Goal: Information Seeking & Learning: Learn about a topic

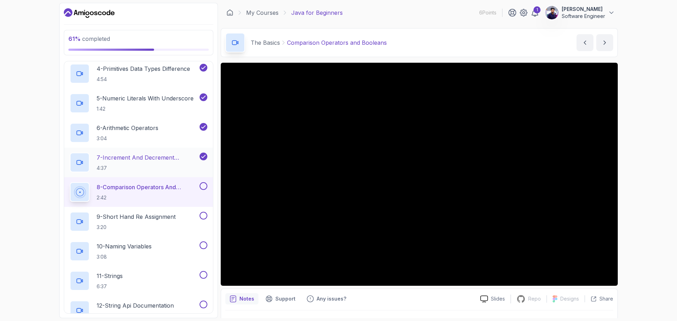
scroll to position [211, 0]
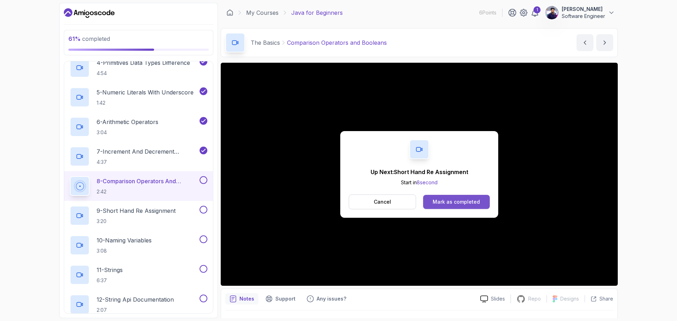
click at [464, 201] on div "Mark as completed" at bounding box center [456, 201] width 47 height 7
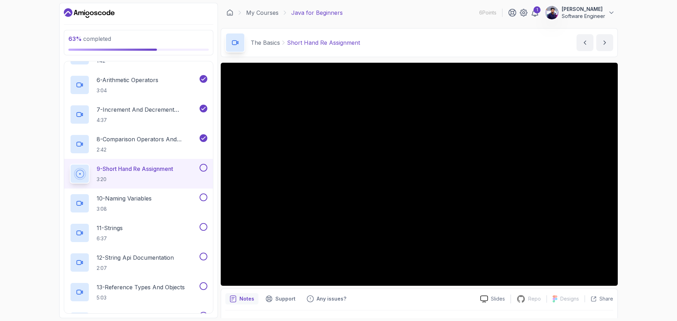
scroll to position [17, 0]
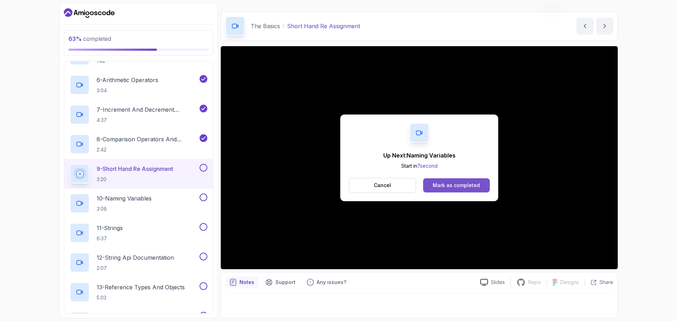
click at [450, 180] on button "Mark as completed" at bounding box center [456, 185] width 67 height 14
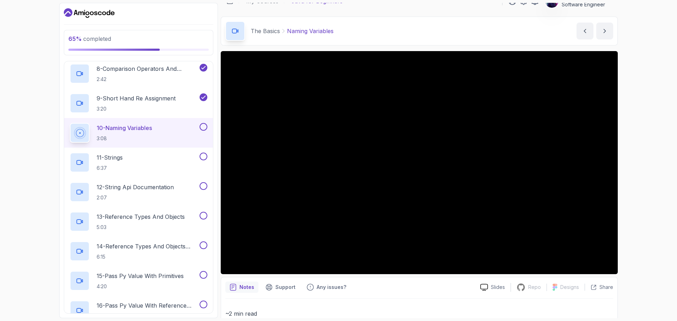
scroll to position [11, 0]
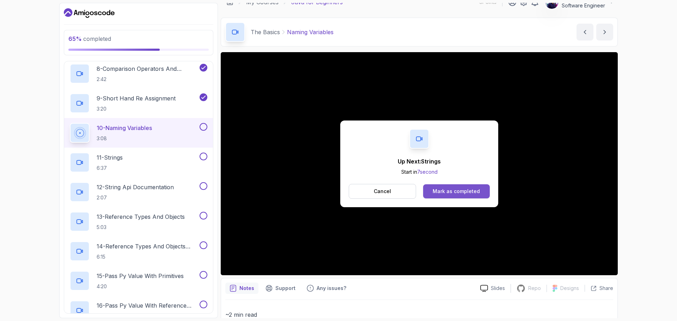
click at [469, 191] on div "Mark as completed" at bounding box center [456, 191] width 47 height 7
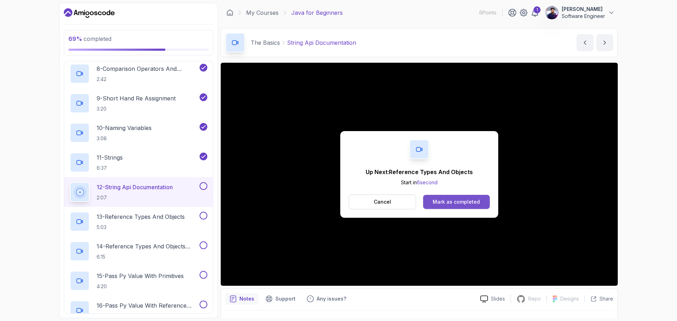
click at [442, 202] on div "Mark as completed" at bounding box center [456, 201] width 47 height 7
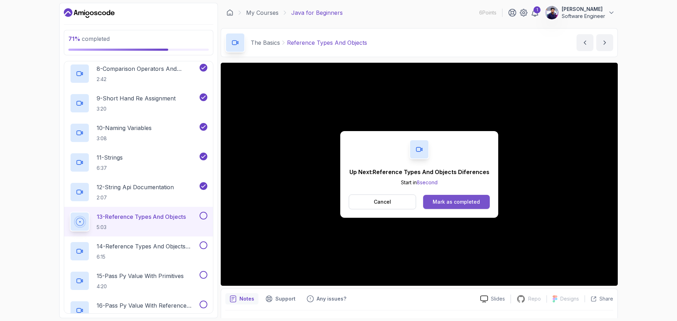
click at [460, 202] on div "Mark as completed" at bounding box center [456, 201] width 47 height 7
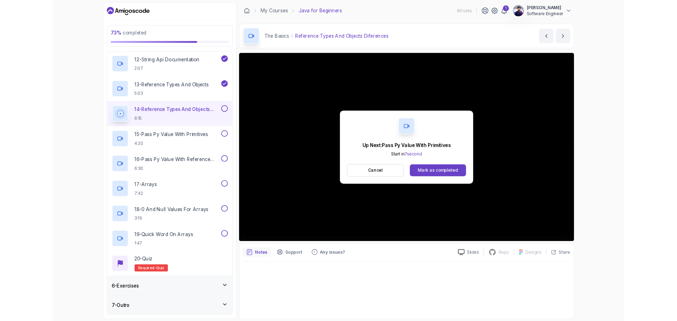
scroll to position [465, 0]
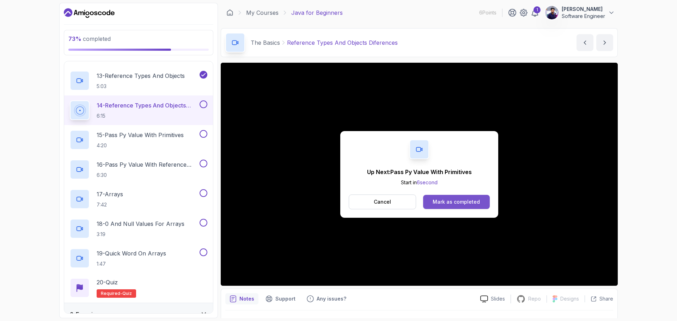
click at [475, 198] on div "Mark as completed" at bounding box center [456, 201] width 47 height 7
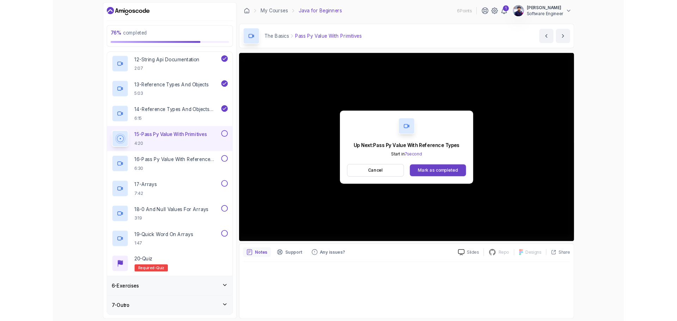
scroll to position [465, 0]
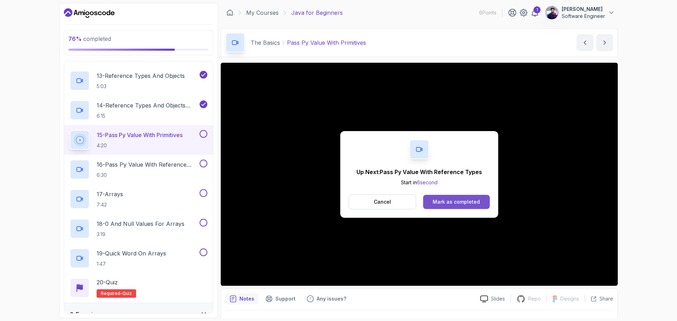
click at [464, 202] on div "Mark as completed" at bounding box center [456, 201] width 47 height 7
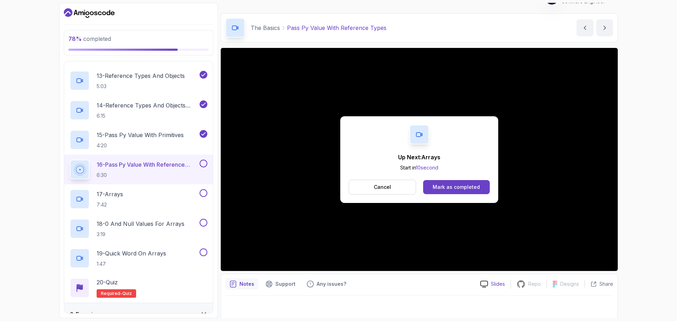
scroll to position [17, 0]
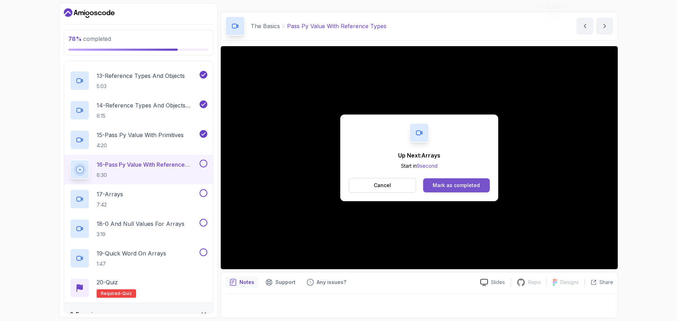
click at [462, 182] on div "Mark as completed" at bounding box center [456, 185] width 47 height 7
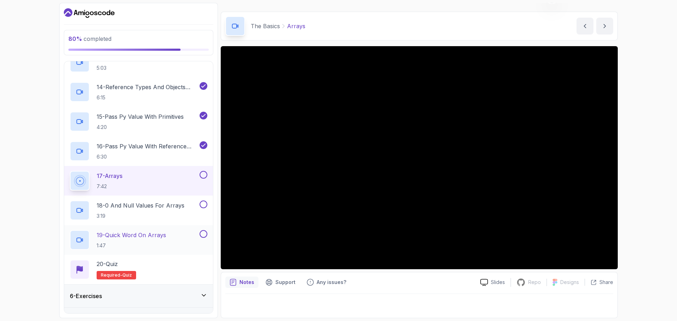
scroll to position [500, 0]
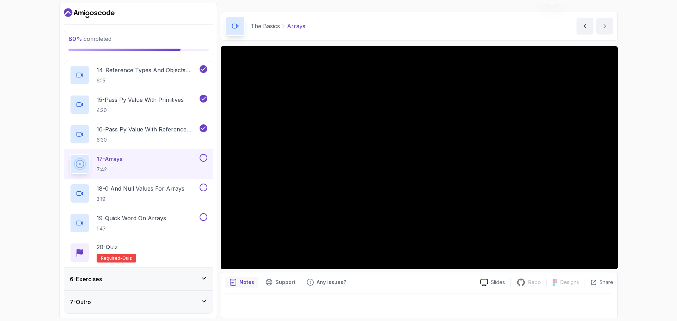
click at [167, 275] on div "6 - Exercises" at bounding box center [138, 279] width 137 height 8
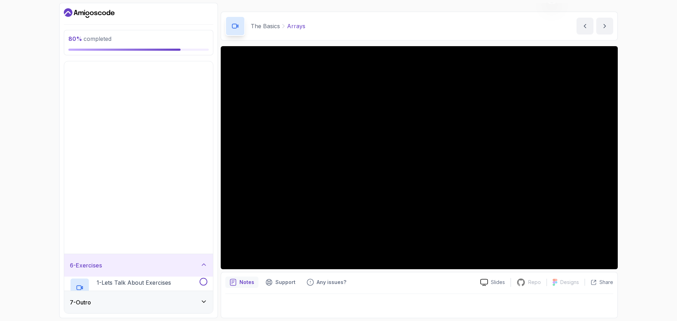
scroll to position [0, 0]
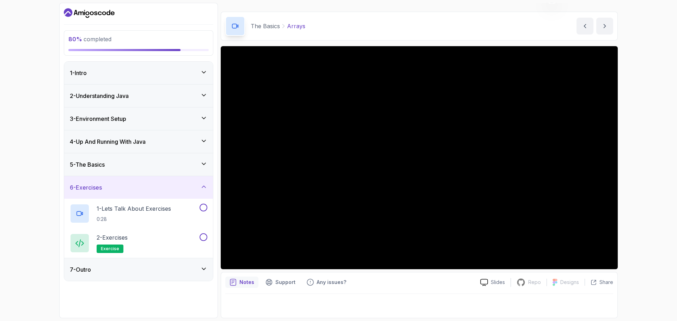
click at [154, 191] on div "6 - Exercises" at bounding box center [138, 187] width 137 height 8
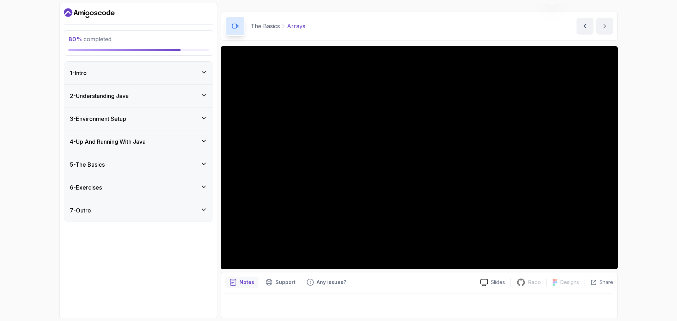
click at [162, 209] on div "7 - Outro" at bounding box center [138, 210] width 137 height 8
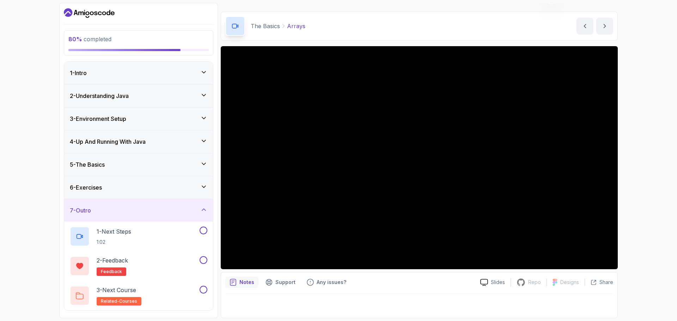
click at [162, 209] on div "7 - Outro" at bounding box center [138, 210] width 137 height 8
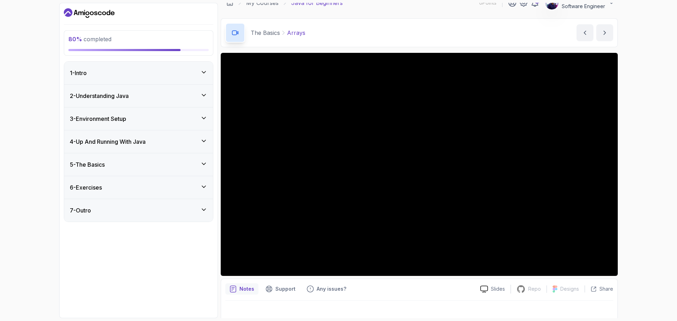
scroll to position [17, 0]
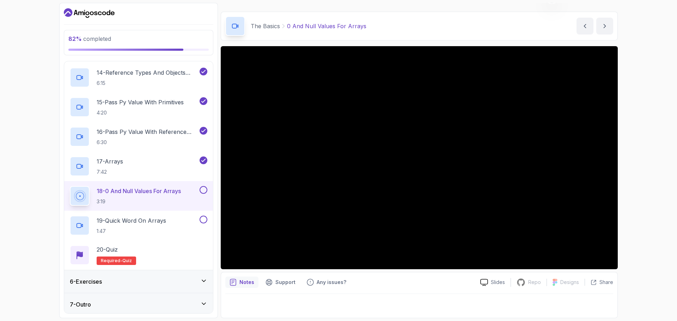
scroll to position [500, 0]
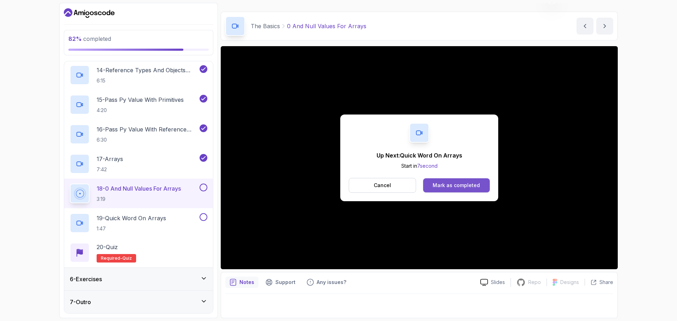
click at [465, 185] on div "Mark as completed" at bounding box center [456, 185] width 47 height 7
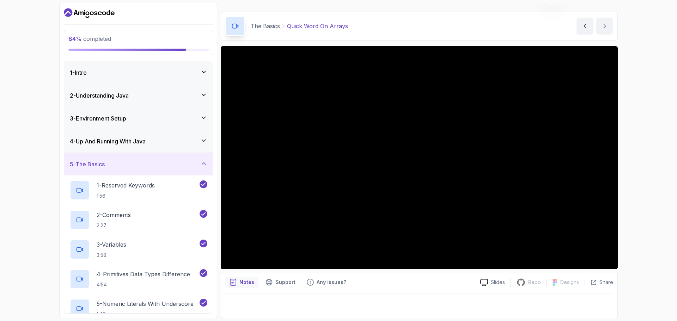
click at [200, 163] on icon at bounding box center [203, 163] width 7 height 7
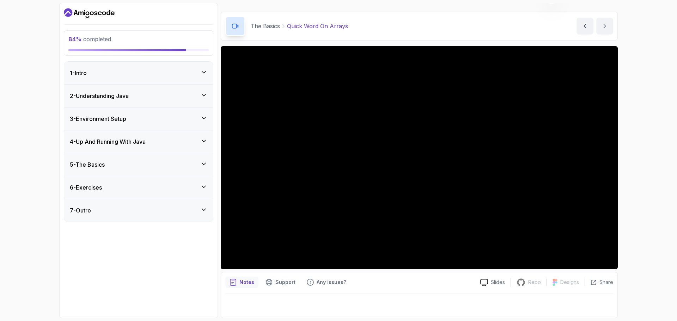
click at [200, 163] on icon at bounding box center [203, 163] width 7 height 7
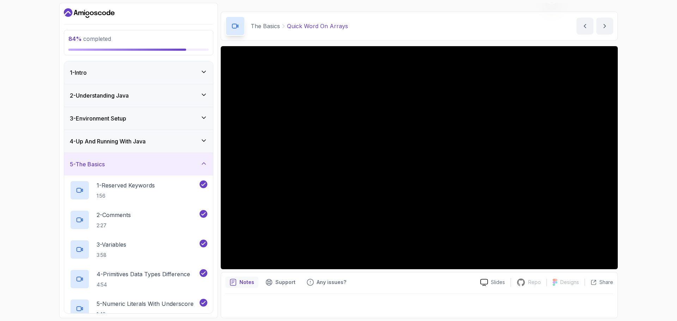
click at [200, 163] on icon at bounding box center [203, 163] width 7 height 7
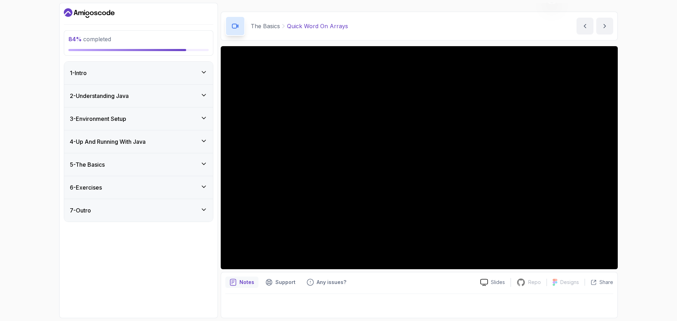
click at [188, 163] on div "5 - The Basics" at bounding box center [138, 164] width 137 height 8
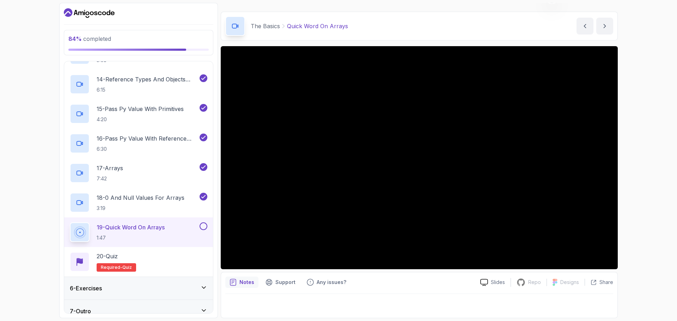
scroll to position [493, 0]
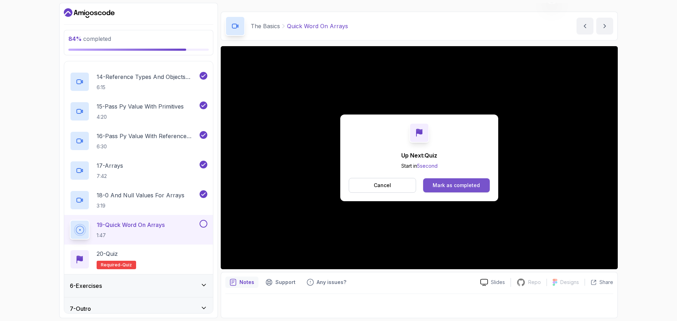
click at [470, 188] on div "Mark as completed" at bounding box center [456, 185] width 47 height 7
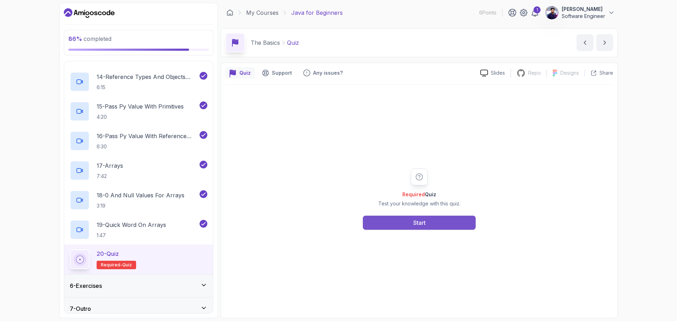
click at [404, 228] on button "Start" at bounding box center [419, 223] width 113 height 14
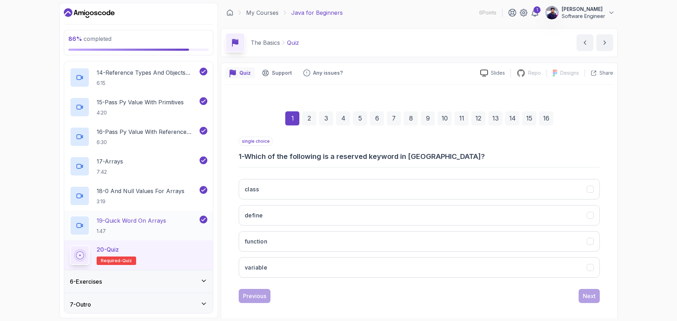
scroll to position [500, 0]
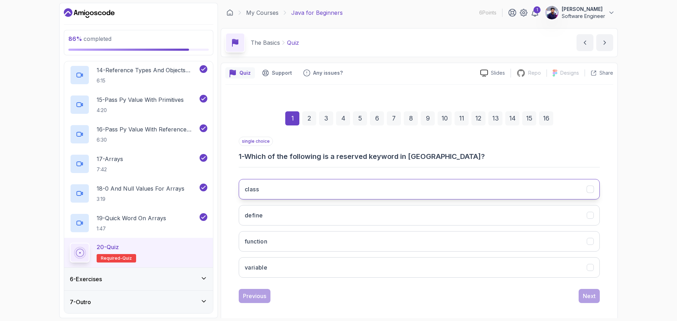
click at [334, 190] on button "class" at bounding box center [419, 189] width 361 height 20
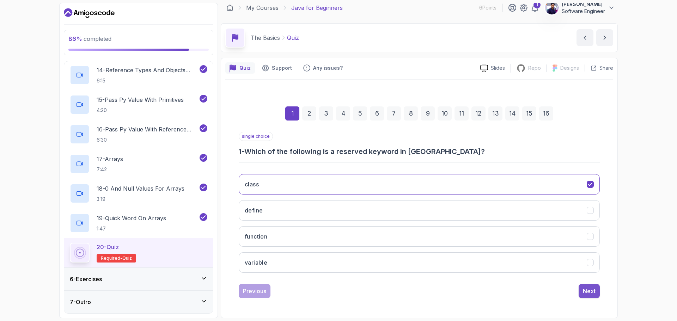
click at [584, 290] on div "Next" at bounding box center [589, 291] width 13 height 8
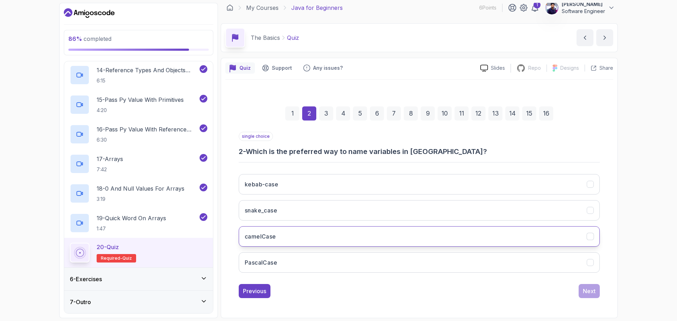
click at [275, 237] on h3 "camelCase" at bounding box center [260, 236] width 31 height 8
click at [593, 290] on div "Next" at bounding box center [589, 291] width 13 height 8
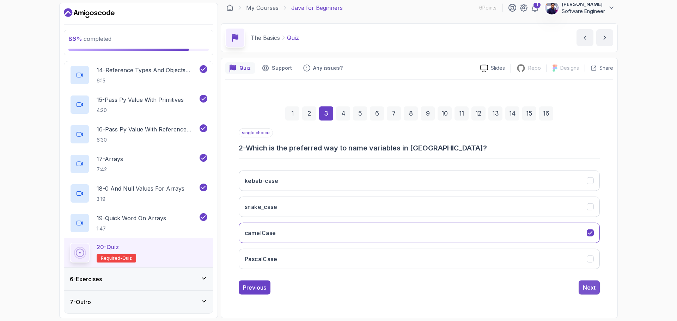
scroll to position [0, 0]
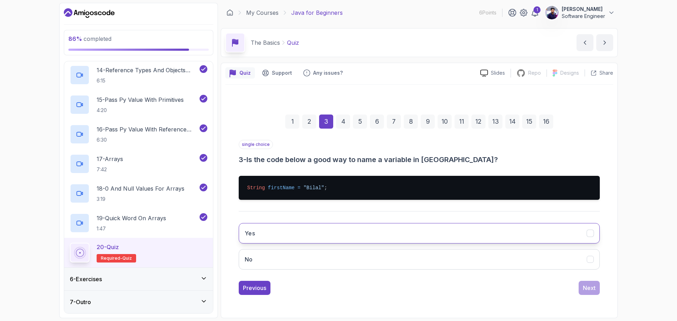
click at [334, 238] on button "Yes" at bounding box center [419, 233] width 361 height 20
click at [588, 288] on div "Next" at bounding box center [589, 288] width 13 height 8
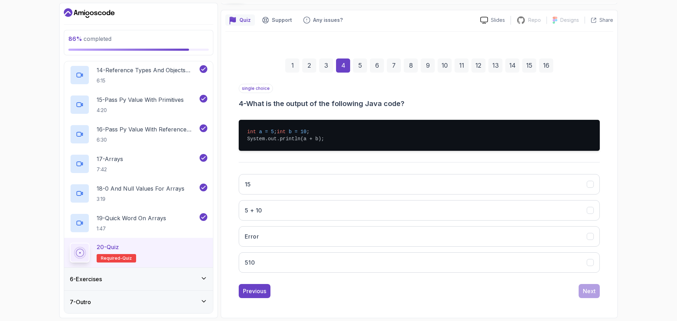
scroll to position [60, 0]
click at [269, 190] on button "15" at bounding box center [419, 184] width 361 height 20
click at [585, 293] on div "Next" at bounding box center [589, 291] width 13 height 8
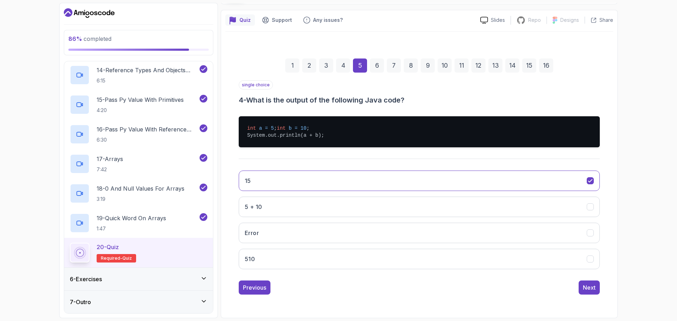
scroll to position [5, 0]
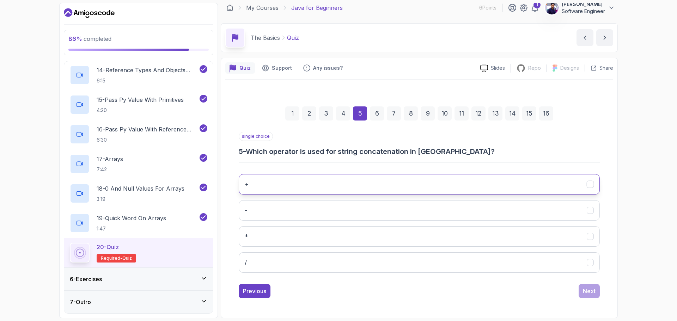
click at [389, 187] on button "+" at bounding box center [419, 184] width 361 height 20
click at [589, 290] on div "Next" at bounding box center [589, 291] width 13 height 8
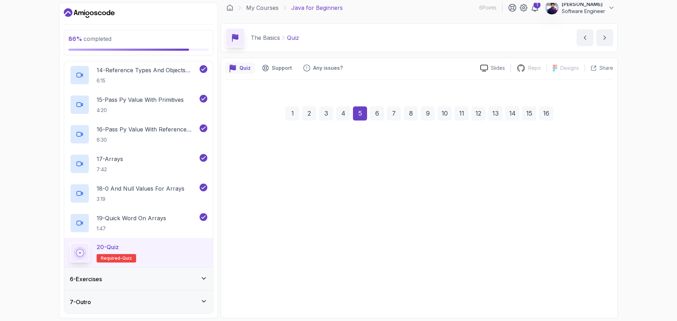
click at [589, 290] on div "Next" at bounding box center [589, 291] width 13 height 8
click at [589, 290] on div "Next" at bounding box center [589, 289] width 13 height 8
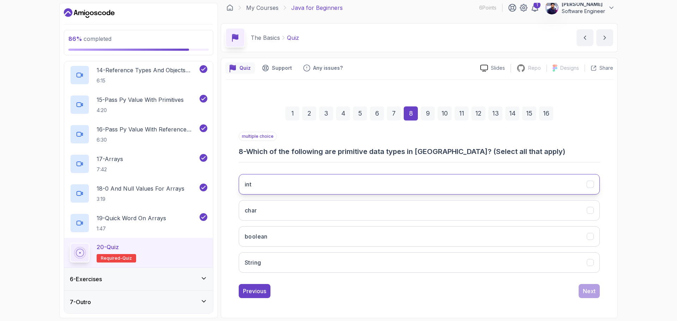
click at [274, 185] on button "int" at bounding box center [419, 184] width 361 height 20
click at [289, 212] on button "char" at bounding box center [419, 210] width 361 height 20
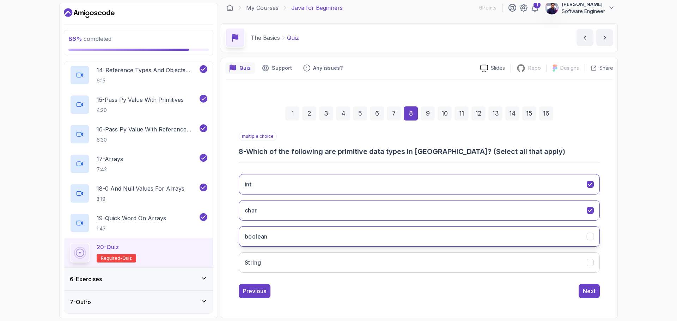
click at [284, 235] on button "boolean" at bounding box center [419, 236] width 361 height 20
click at [591, 294] on div "Next" at bounding box center [589, 291] width 13 height 8
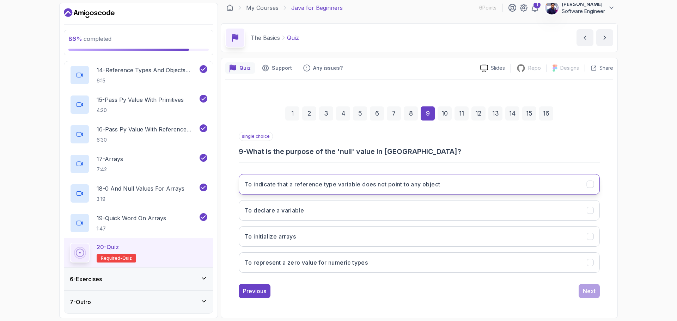
click at [388, 184] on h3 "To indicate that a reference type variable does not point to any object" at bounding box center [342, 184] width 195 height 8
click at [587, 290] on div "Next" at bounding box center [589, 291] width 13 height 8
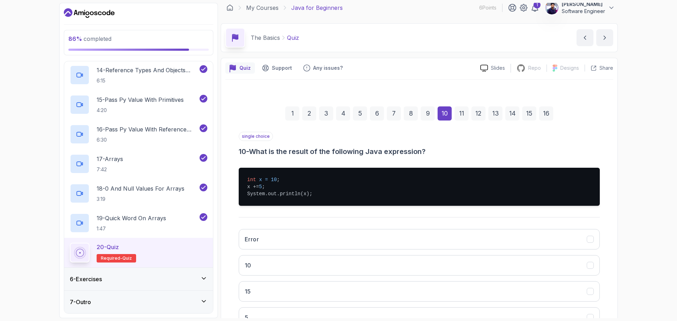
scroll to position [40, 0]
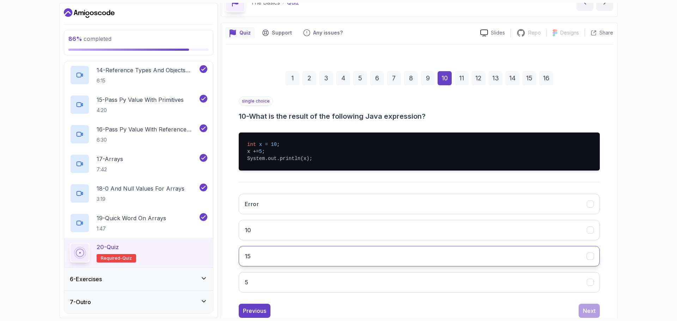
click at [282, 257] on button "15" at bounding box center [419, 256] width 361 height 20
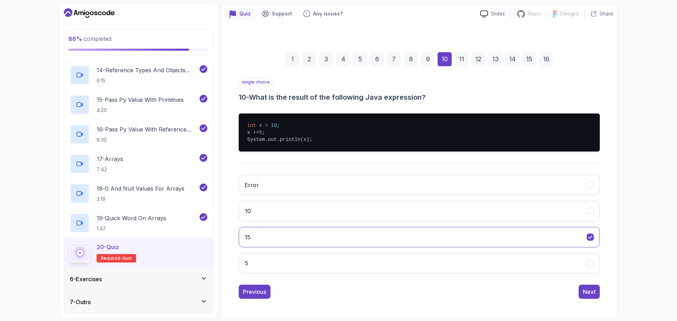
scroll to position [60, 0]
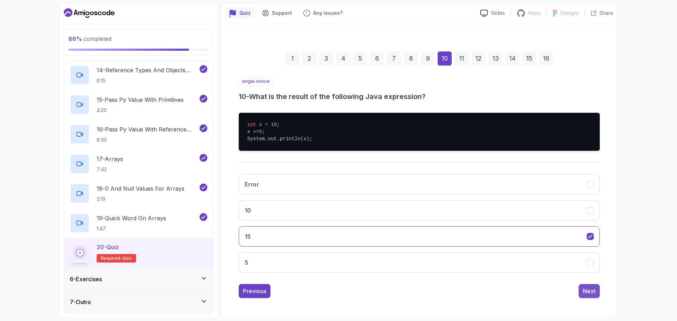
click at [592, 292] on div "Next" at bounding box center [589, 291] width 13 height 8
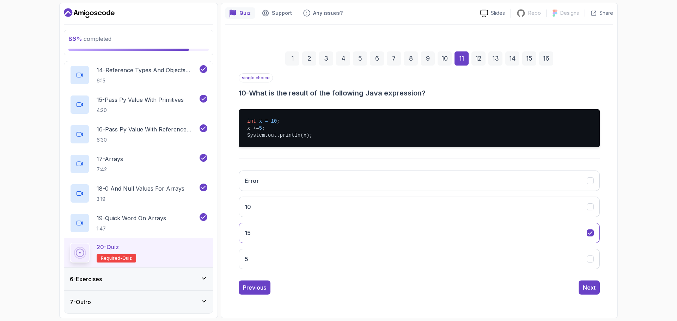
scroll to position [31, 0]
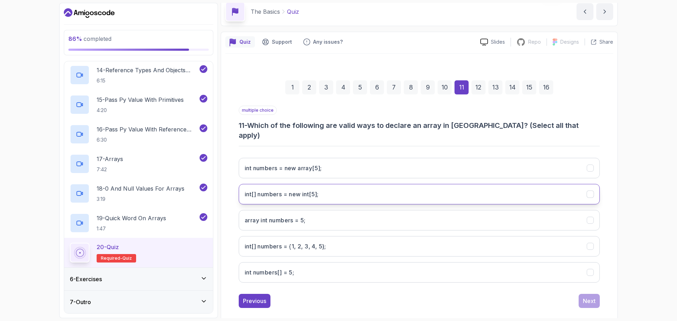
click at [333, 184] on int;"] "int[] numbers = new int[5];" at bounding box center [419, 194] width 361 height 20
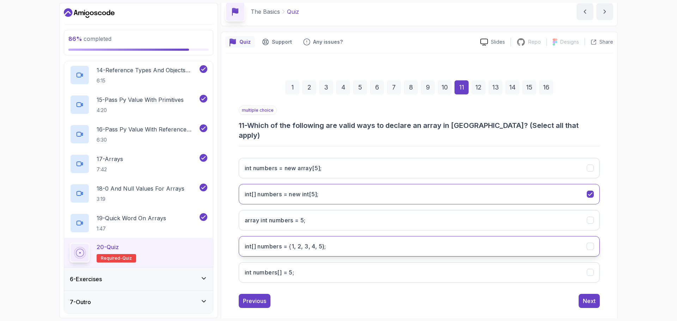
click at [338, 236] on 5};"] "int[] numbers = {1, 2, 3, 4, 5};" at bounding box center [419, 246] width 361 height 20
click at [590, 297] on div "Next" at bounding box center [589, 301] width 13 height 8
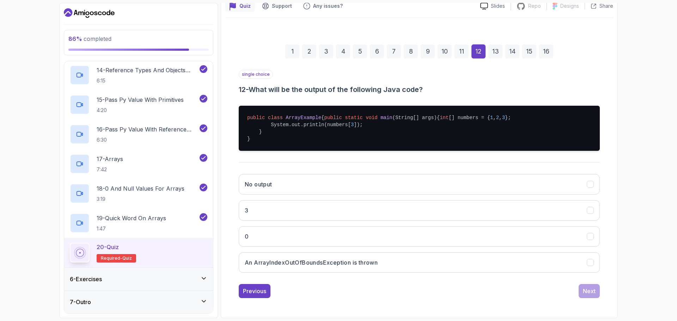
scroll to position [81, 0]
click at [340, 262] on h3 "An ArrayIndexOutOfBoundsException is thrown" at bounding box center [311, 262] width 133 height 8
click at [594, 291] on div "Next" at bounding box center [589, 291] width 13 height 8
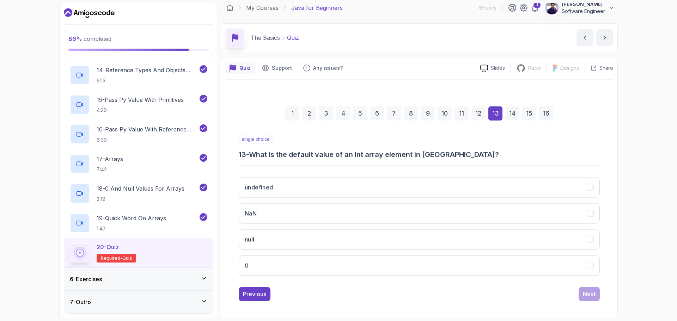
scroll to position [5, 0]
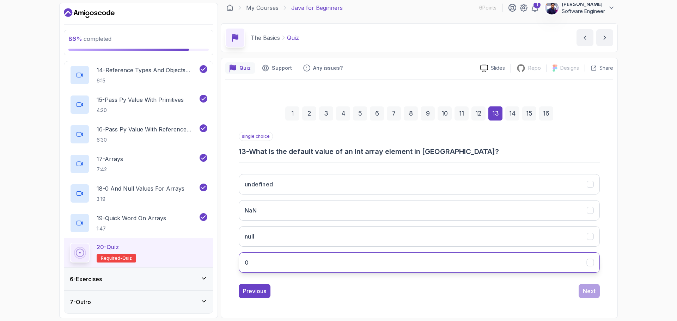
click at [329, 259] on button "0" at bounding box center [419, 262] width 361 height 20
click at [595, 290] on button "Next" at bounding box center [588, 291] width 21 height 14
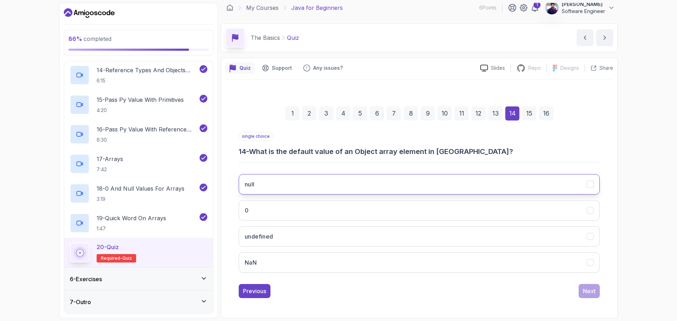
click at [367, 179] on button "null" at bounding box center [419, 184] width 361 height 20
click at [583, 292] on div "Next" at bounding box center [589, 291] width 13 height 8
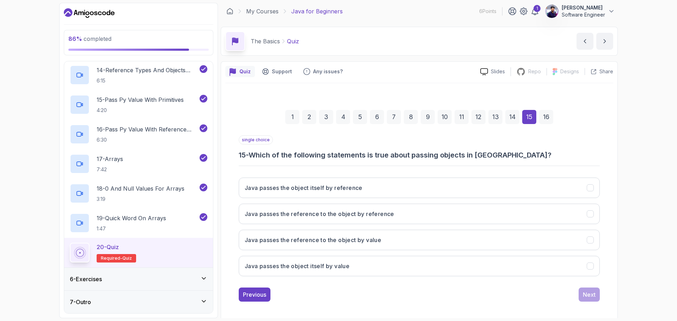
scroll to position [0, 0]
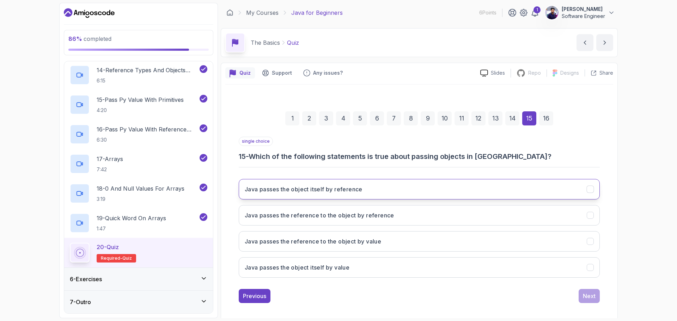
click at [365, 188] on button "Java passes the object itself by reference" at bounding box center [419, 189] width 361 height 20
click at [589, 294] on div "Next" at bounding box center [589, 296] width 13 height 8
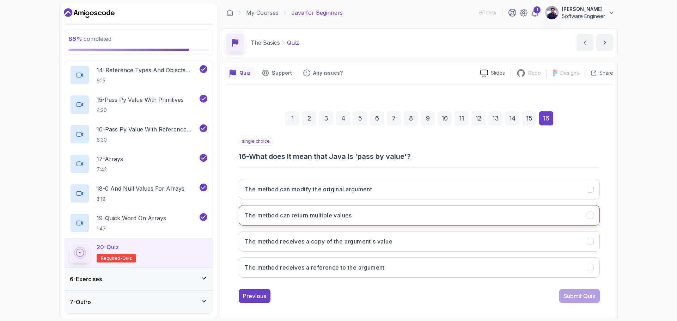
scroll to position [5, 0]
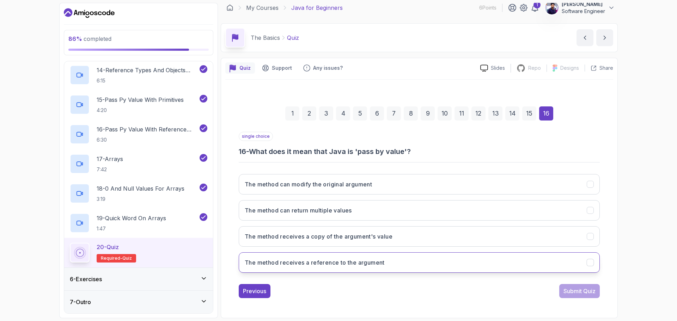
click at [342, 264] on h3 "The method receives a reference to the argument" at bounding box center [315, 262] width 140 height 8
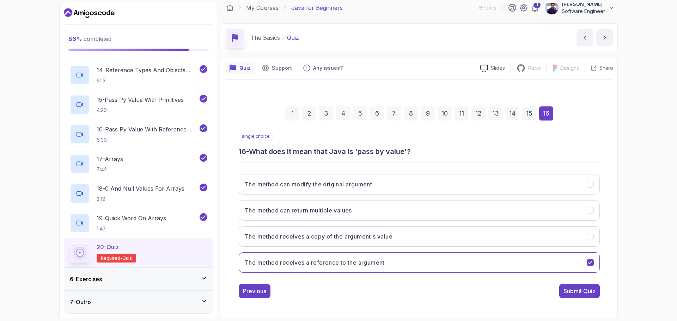
click at [585, 290] on div "Submit Quiz" at bounding box center [579, 291] width 32 height 8
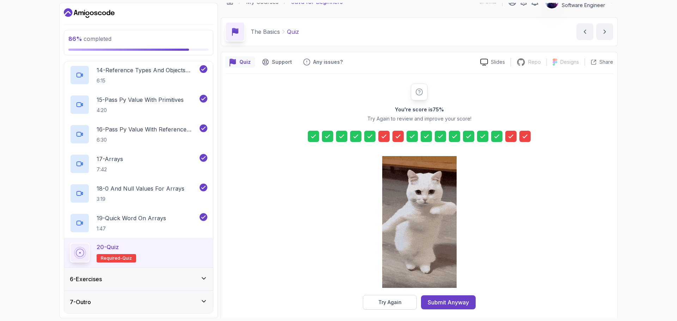
scroll to position [17, 0]
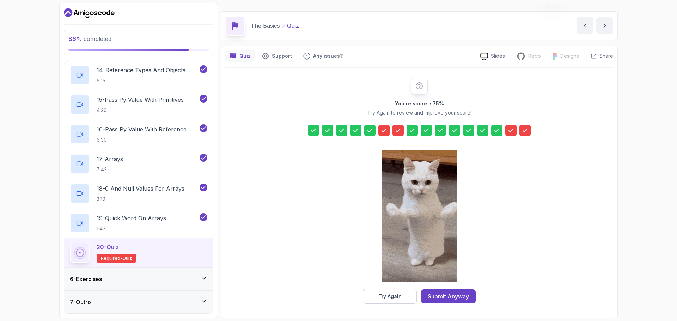
click at [387, 133] on div at bounding box center [383, 130] width 11 height 11
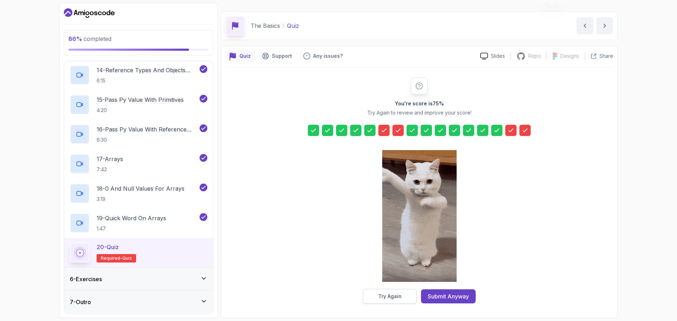
click at [396, 297] on div "Try Again" at bounding box center [389, 296] width 23 height 7
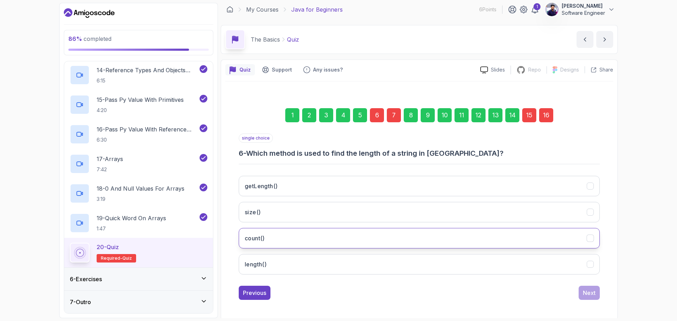
scroll to position [5, 0]
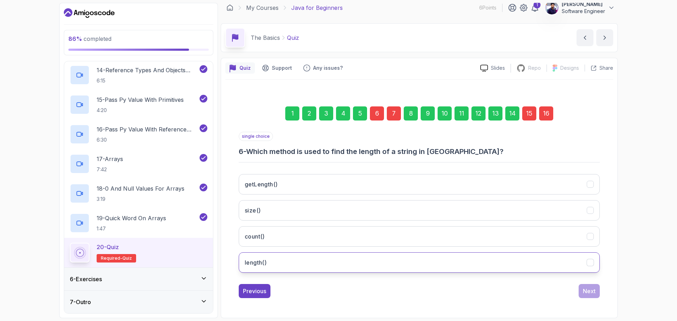
click at [281, 264] on button "length()" at bounding box center [419, 262] width 361 height 20
click at [583, 291] on div "Next" at bounding box center [589, 291] width 13 height 8
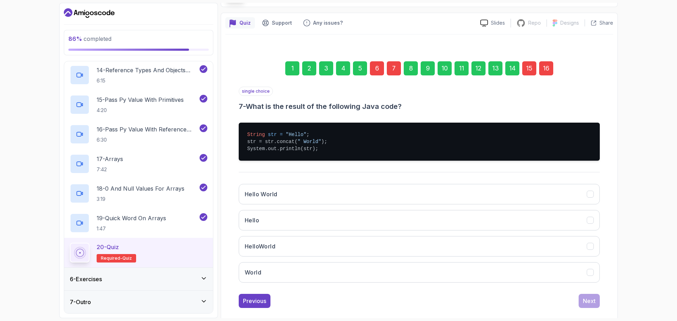
scroll to position [60, 0]
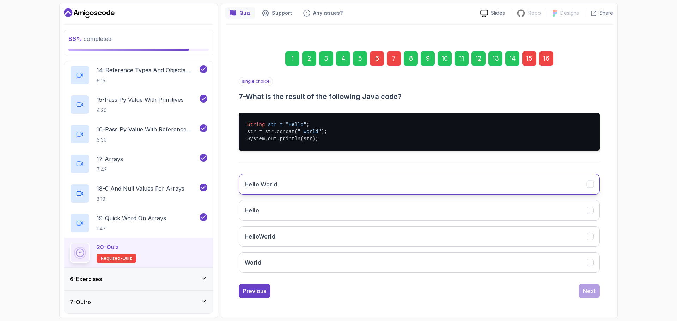
click at [294, 194] on button "Hello World" at bounding box center [419, 184] width 361 height 20
click at [592, 289] on div "Next" at bounding box center [589, 291] width 13 height 8
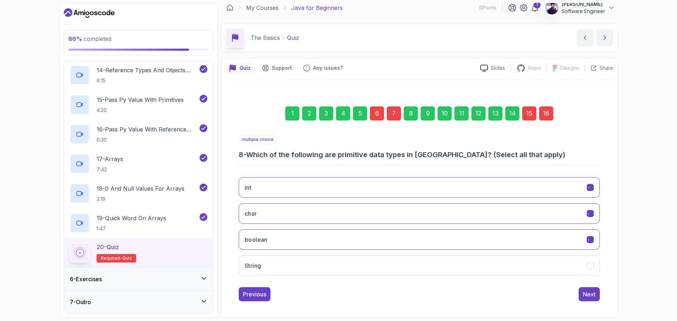
scroll to position [5, 0]
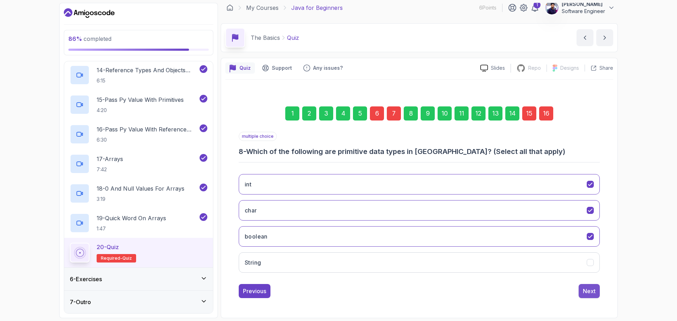
click at [591, 292] on div "Next" at bounding box center [589, 291] width 13 height 8
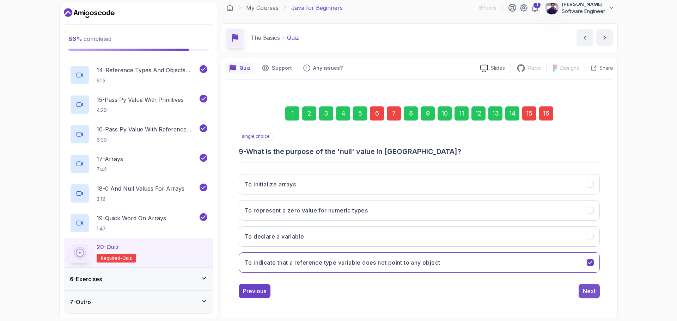
click at [587, 290] on div "Next" at bounding box center [589, 291] width 13 height 8
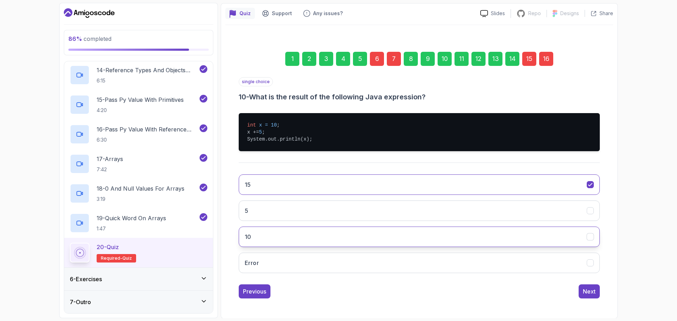
scroll to position [60, 0]
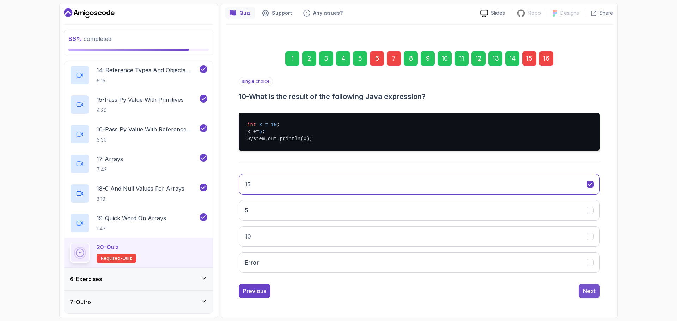
click at [588, 291] on div "Next" at bounding box center [589, 291] width 13 height 8
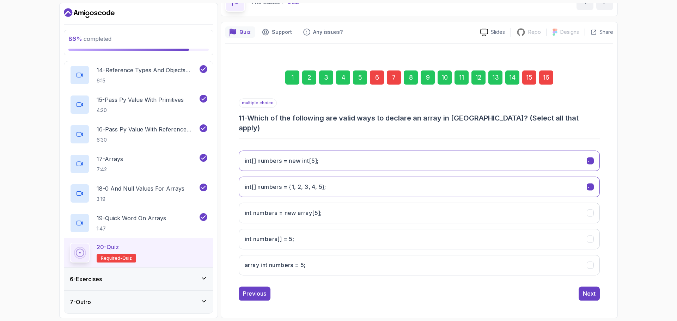
scroll to position [31, 0]
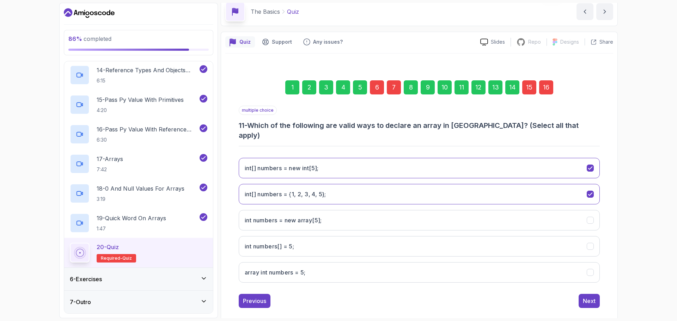
click at [509, 88] on div "14" at bounding box center [512, 87] width 14 height 14
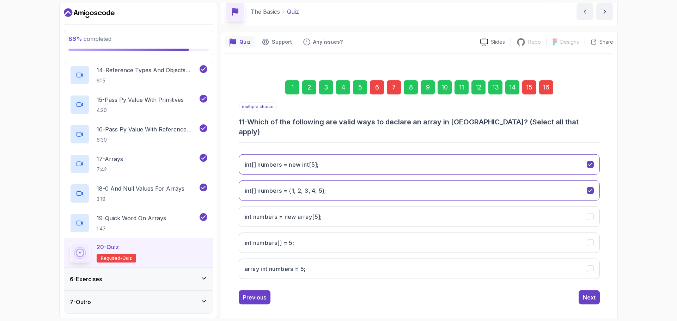
scroll to position [5, 0]
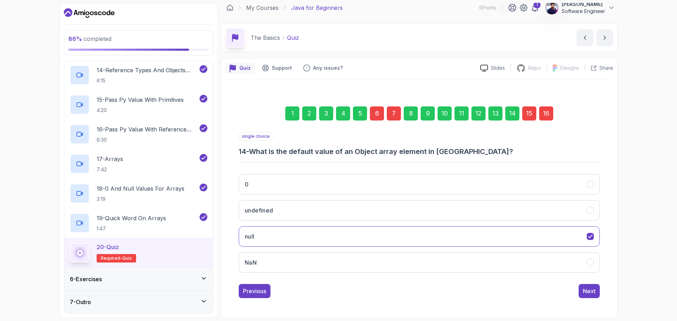
click at [529, 117] on div "15" at bounding box center [529, 113] width 14 height 14
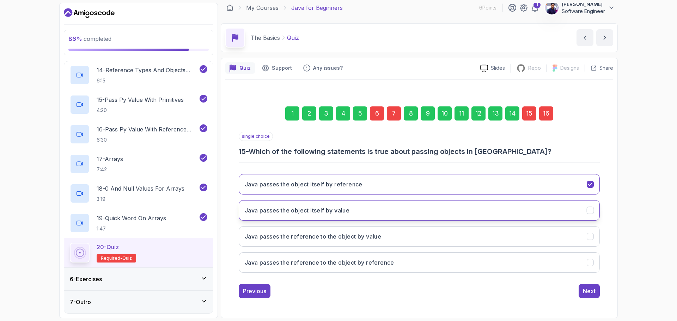
click at [381, 214] on button "Java passes the object itself by value" at bounding box center [419, 210] width 361 height 20
click at [585, 291] on div "Next" at bounding box center [589, 291] width 13 height 8
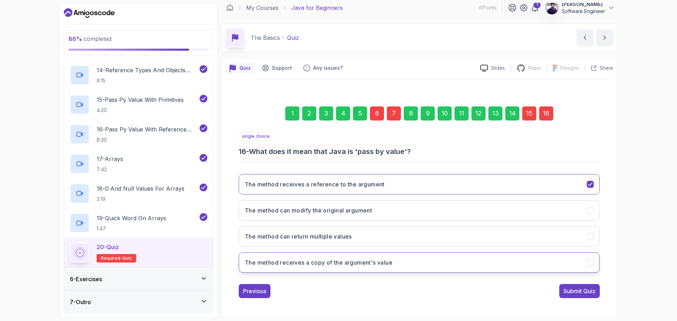
click at [319, 264] on h3 "The method receives a copy of the argument's value" at bounding box center [319, 262] width 148 height 8
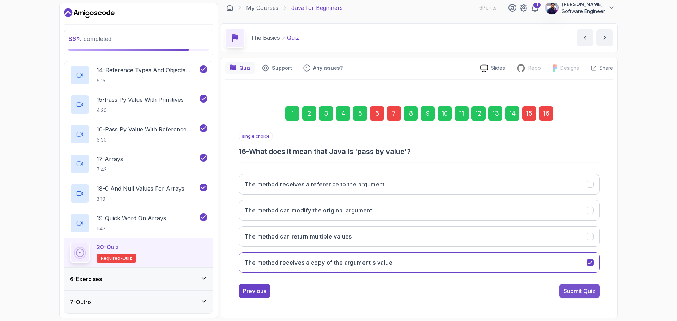
click at [584, 293] on div "Submit Quiz" at bounding box center [579, 291] width 32 height 8
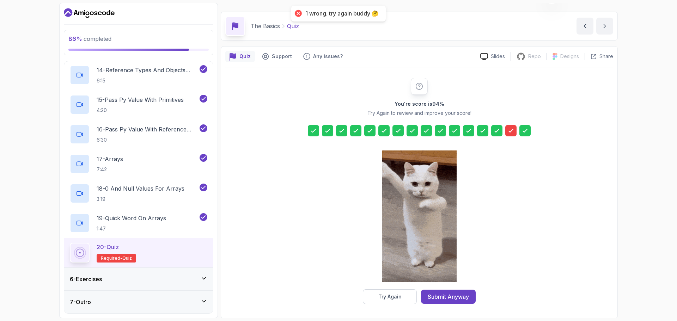
scroll to position [17, 0]
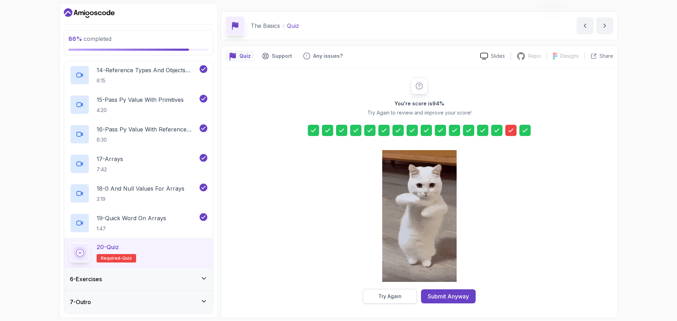
click at [392, 295] on div "Try Again" at bounding box center [389, 296] width 23 height 7
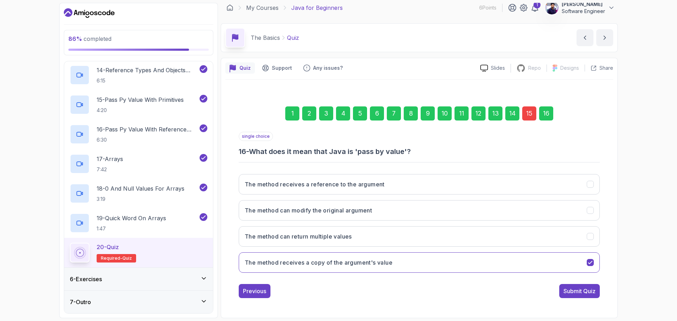
click at [529, 111] on div "15" at bounding box center [529, 113] width 14 height 14
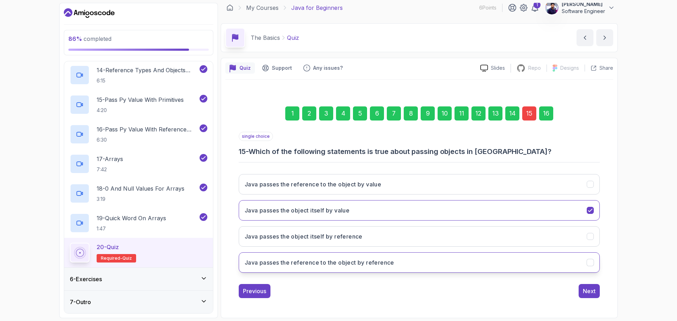
click at [374, 265] on h3 "Java passes the reference to the object by reference" at bounding box center [319, 262] width 149 height 8
click at [596, 294] on button "Next" at bounding box center [588, 291] width 21 height 14
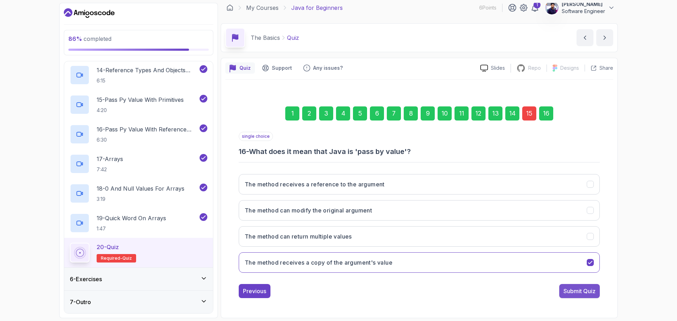
click at [589, 294] on div "Submit Quiz" at bounding box center [579, 291] width 32 height 8
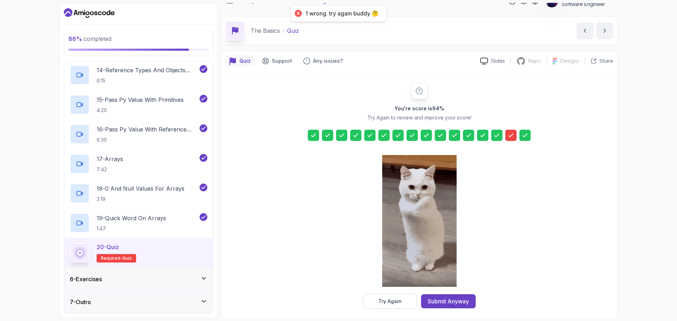
scroll to position [17, 0]
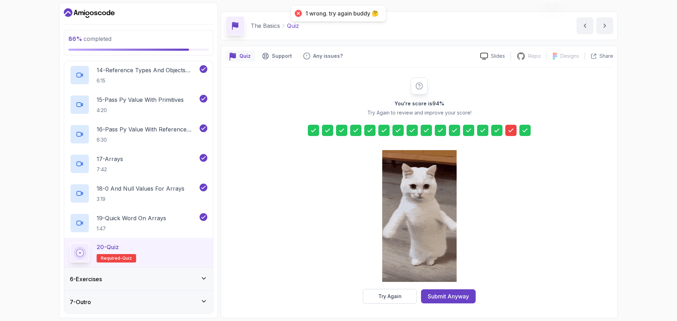
click at [509, 132] on icon at bounding box center [510, 130] width 7 height 7
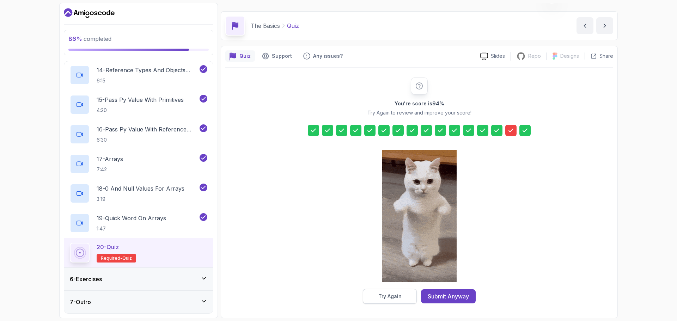
click at [396, 301] on button "Try Again" at bounding box center [390, 296] width 54 height 15
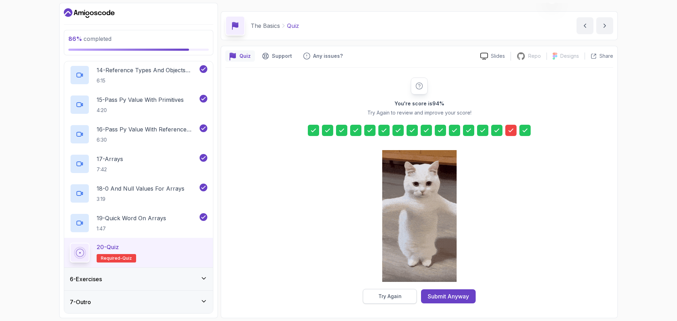
scroll to position [5, 0]
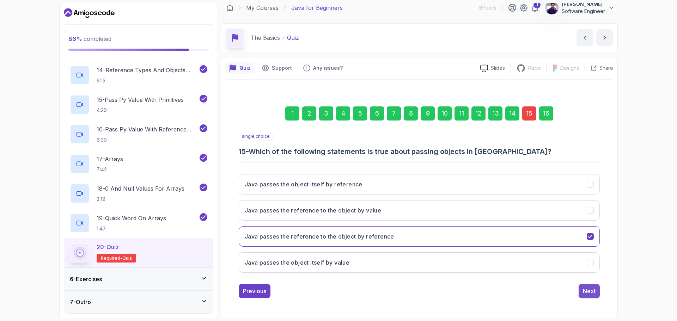
click at [592, 293] on div "Next" at bounding box center [589, 291] width 13 height 8
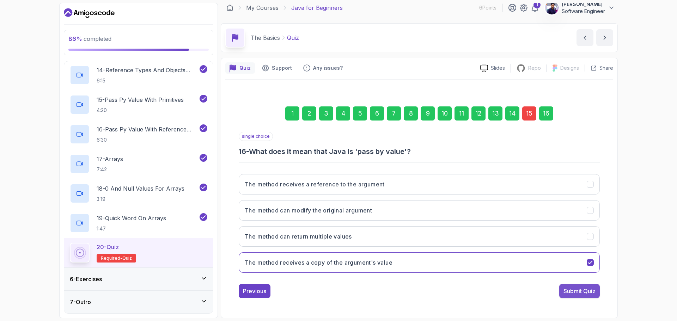
click at [578, 292] on div "Submit Quiz" at bounding box center [579, 291] width 32 height 8
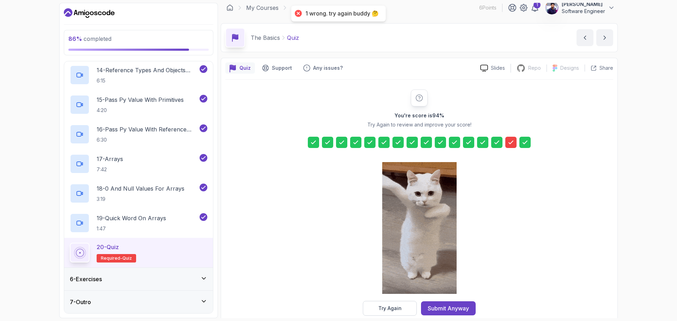
click at [510, 142] on icon at bounding box center [510, 142] width 7 height 7
click at [400, 307] on div "Try Again" at bounding box center [389, 308] width 23 height 7
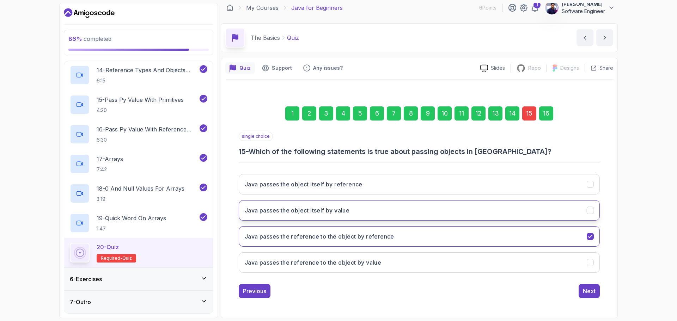
click at [489, 209] on button "Java passes the object itself by value" at bounding box center [419, 210] width 361 height 20
click at [596, 294] on button "Next" at bounding box center [588, 291] width 21 height 14
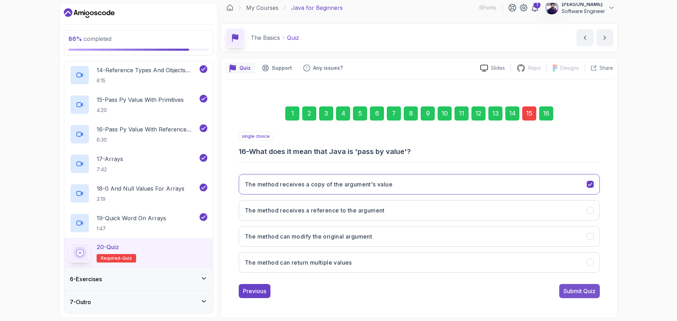
drag, startPoint x: 596, startPoint y: 294, endPoint x: 592, endPoint y: 290, distance: 5.5
click at [592, 290] on div "Submit Quiz" at bounding box center [579, 291] width 32 height 8
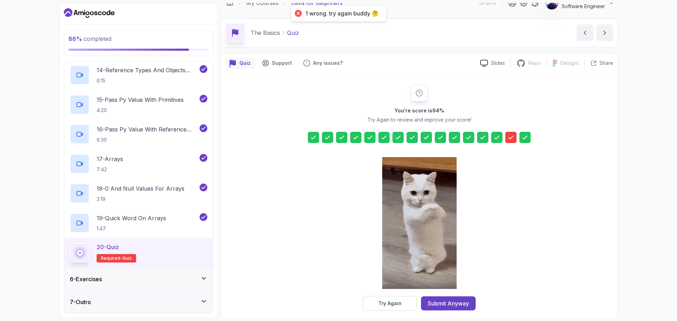
scroll to position [17, 0]
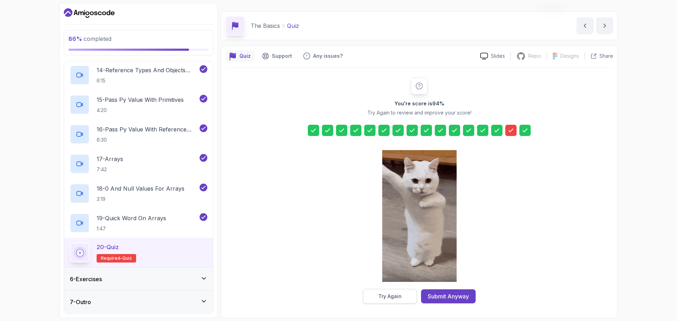
click at [404, 296] on button "Try Again" at bounding box center [390, 296] width 54 height 15
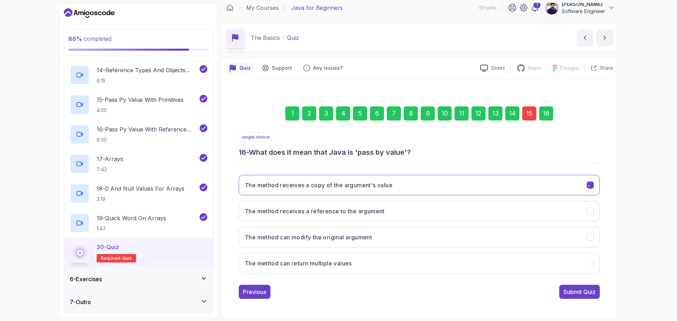
scroll to position [5, 0]
click at [261, 289] on div "Previous" at bounding box center [254, 291] width 23 height 8
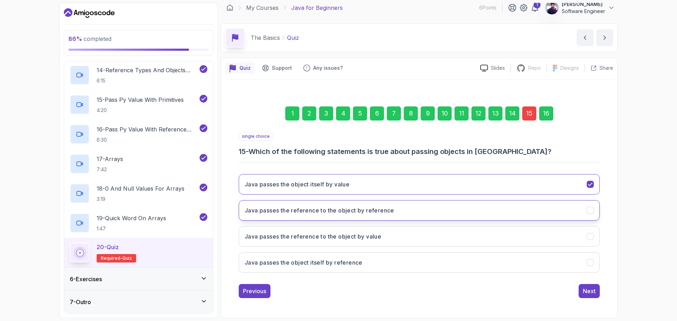
click at [339, 214] on h3 "Java passes the reference to the object by reference" at bounding box center [319, 210] width 149 height 8
click at [589, 292] on div "Next" at bounding box center [589, 291] width 13 height 8
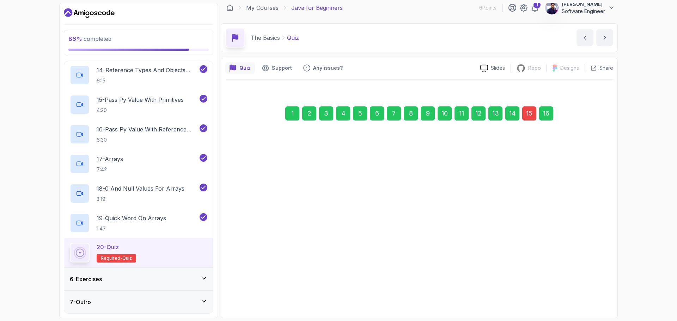
click at [590, 289] on div "Submit Quiz" at bounding box center [579, 291] width 32 height 8
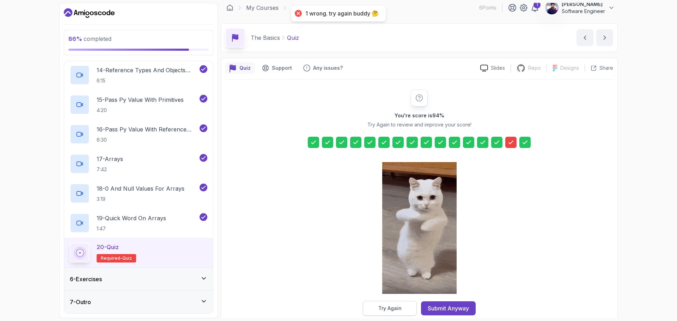
click at [389, 307] on div "Try Again" at bounding box center [389, 308] width 23 height 7
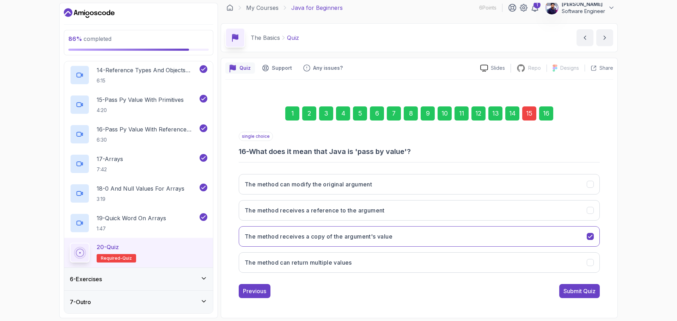
click at [530, 109] on div "15" at bounding box center [529, 113] width 14 height 14
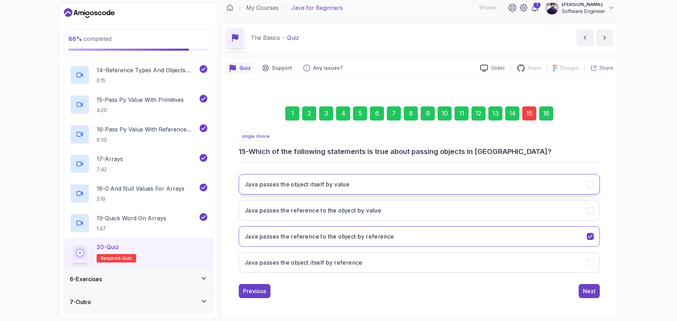
click at [336, 190] on button "Java passes the object itself by value" at bounding box center [419, 184] width 361 height 20
click at [590, 291] on div "Next" at bounding box center [589, 291] width 13 height 8
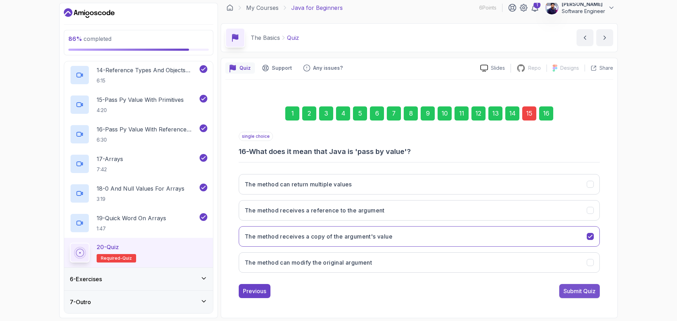
click at [589, 292] on div "Submit Quiz" at bounding box center [579, 291] width 32 height 8
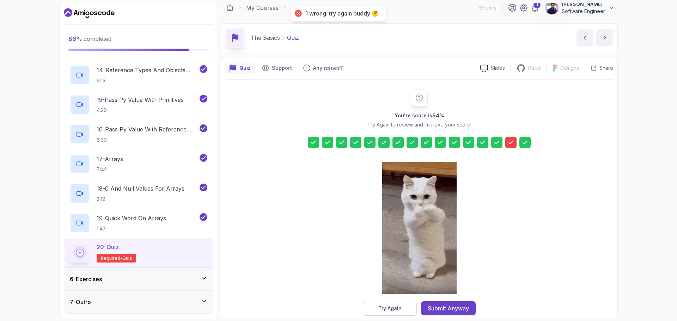
click at [515, 144] on div at bounding box center [510, 142] width 11 height 11
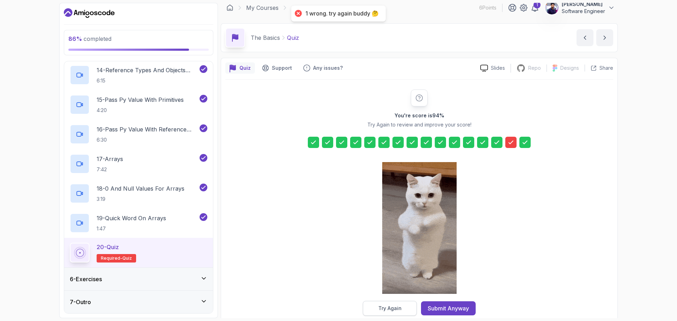
click at [387, 308] on div "Try Again" at bounding box center [389, 308] width 23 height 7
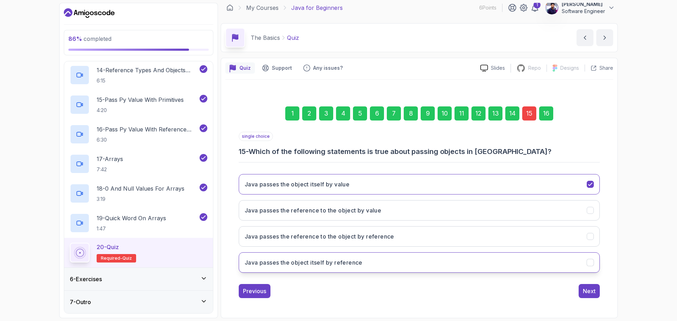
click at [362, 264] on h3 "Java passes the object itself by reference" at bounding box center [304, 262] width 118 height 8
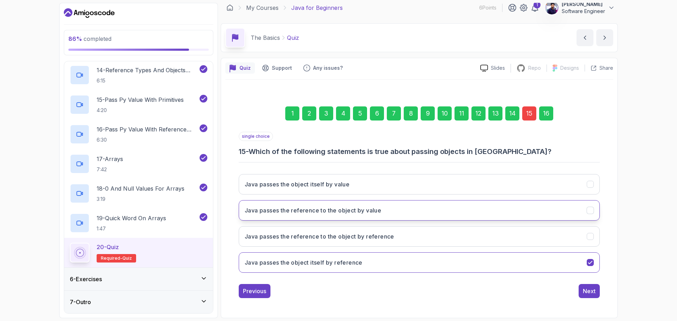
click at [373, 208] on h3 "Java passes the reference to the object by value" at bounding box center [313, 210] width 136 height 8
click at [379, 263] on button "Java passes the object itself by reference" at bounding box center [419, 262] width 361 height 20
click at [587, 290] on div "Next" at bounding box center [589, 291] width 13 height 8
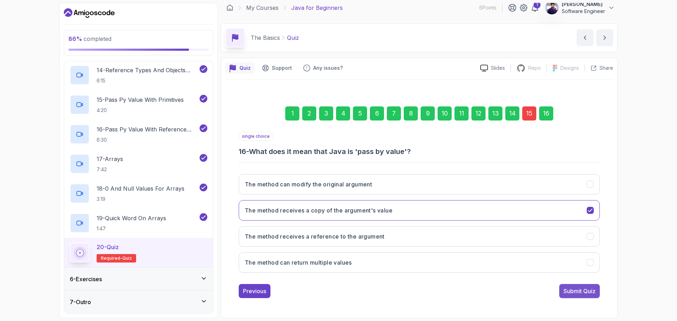
click at [586, 291] on div "Submit Quiz" at bounding box center [579, 291] width 32 height 8
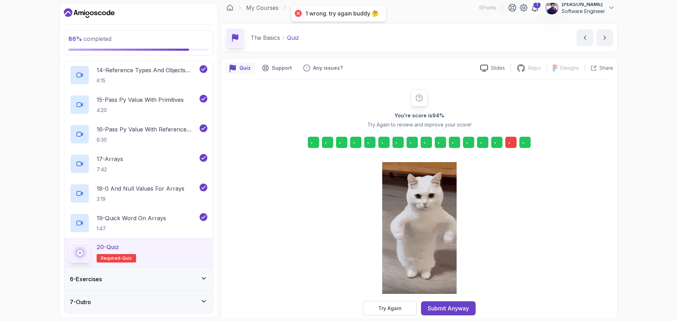
click at [586, 291] on div "You're score is 94 % Try Again to review and improve your score! Try Again Subm…" at bounding box center [419, 203] width 388 height 226
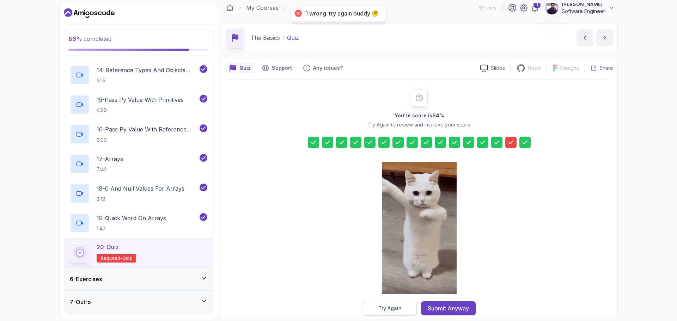
click at [396, 307] on div "Try Again" at bounding box center [389, 308] width 23 height 7
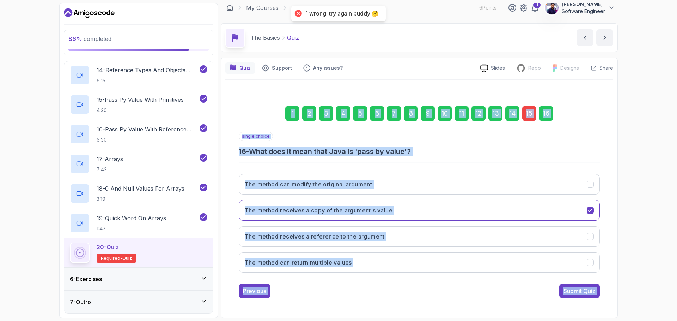
click at [366, 292] on div "Previous Submit Quiz" at bounding box center [419, 291] width 361 height 14
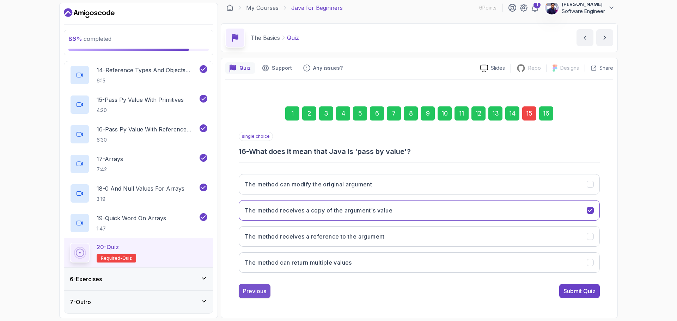
click at [253, 291] on div "Previous" at bounding box center [254, 291] width 23 height 8
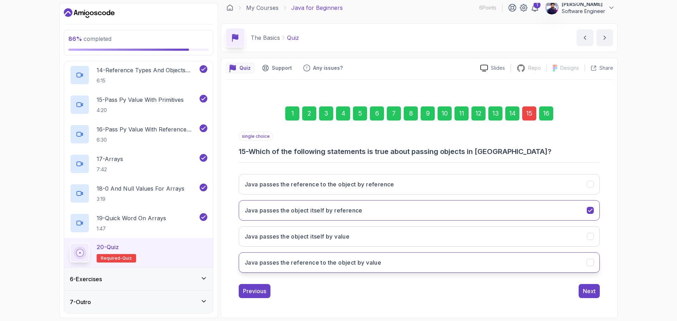
click at [340, 266] on h3 "Java passes the reference to the object by value" at bounding box center [313, 262] width 136 height 8
click at [296, 139] on div "single choice 15 - Which of the following statements is true about passing obje…" at bounding box center [419, 144] width 361 height 25
click at [595, 293] on button "Next" at bounding box center [588, 291] width 21 height 14
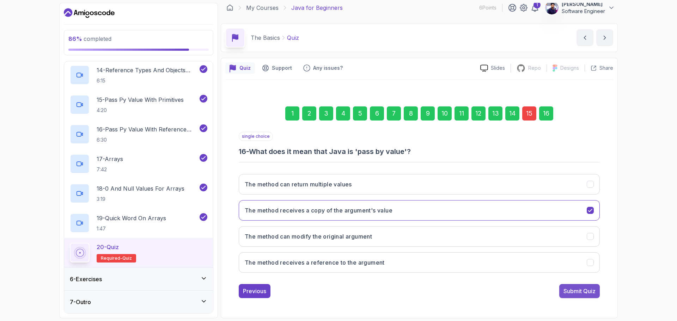
click at [589, 291] on div "Submit Quiz" at bounding box center [579, 291] width 32 height 8
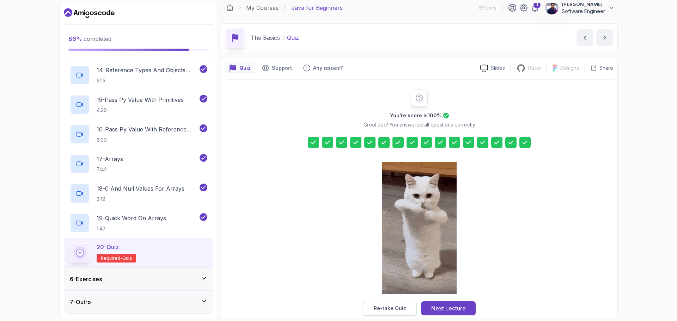
click at [405, 307] on button "Re-take Quiz" at bounding box center [390, 308] width 54 height 15
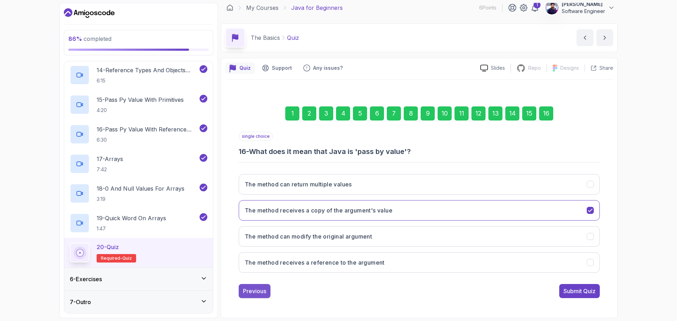
click at [254, 290] on div "Previous" at bounding box center [254, 291] width 23 height 8
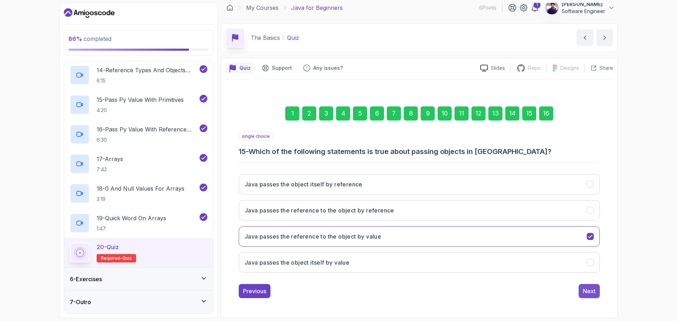
click at [589, 292] on div "Next" at bounding box center [589, 291] width 13 height 8
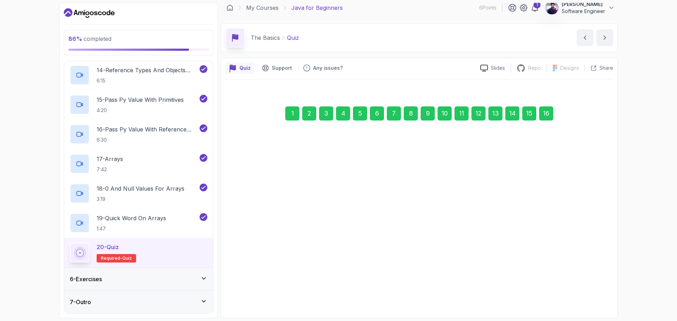
click at [589, 292] on div "Next" at bounding box center [589, 291] width 13 height 8
click at [590, 290] on div "Submit Quiz" at bounding box center [579, 291] width 32 height 8
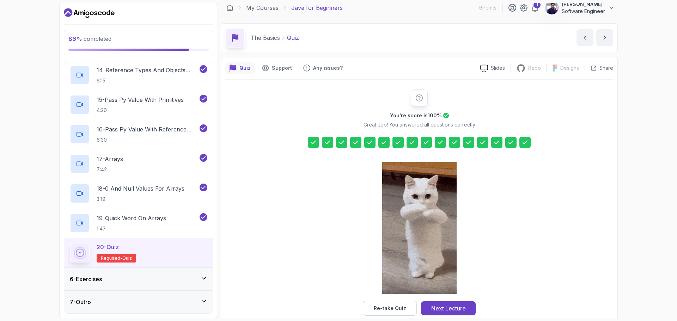
scroll to position [17, 0]
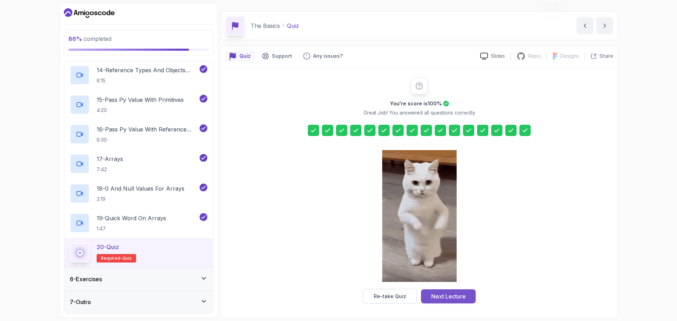
click at [457, 295] on div "Next Lecture" at bounding box center [448, 296] width 35 height 8
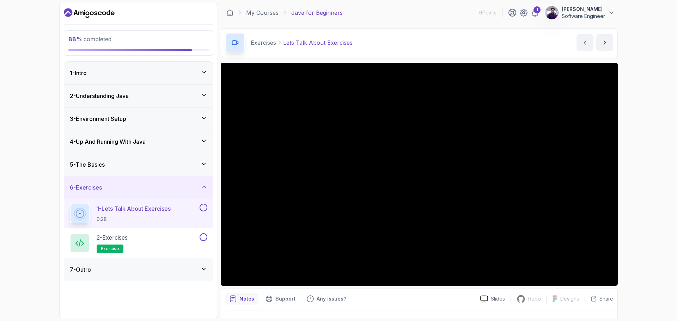
click at [198, 269] on div "7 - Outro" at bounding box center [138, 269] width 137 height 8
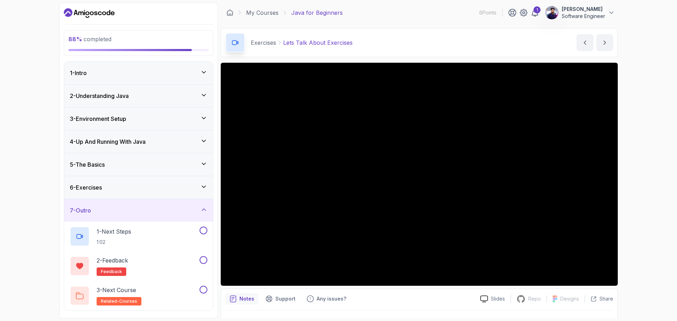
click at [192, 210] on div "7 - Outro" at bounding box center [138, 210] width 137 height 8
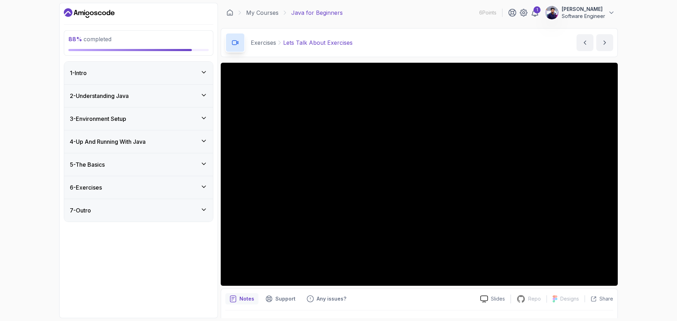
click at [673, 154] on div "88 % completed 1 - Intro 2 - Understanding Java 3 - Environment Setup 4 - Up An…" at bounding box center [338, 160] width 677 height 321
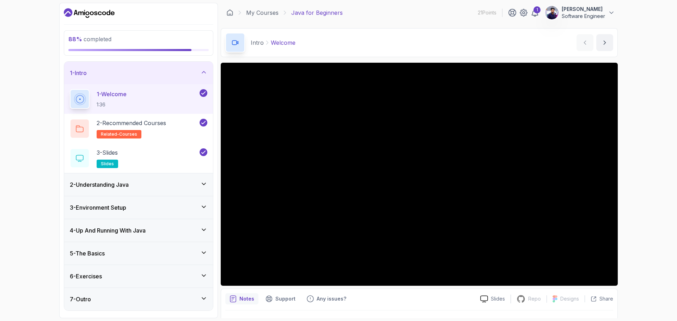
click at [637, 131] on div "88 % completed 1 - Intro 1 - Welcome 1:36 2 - Recommended Courses related-cours…" at bounding box center [338, 160] width 677 height 321
click at [146, 276] on div "6 - Exercises" at bounding box center [138, 276] width 137 height 8
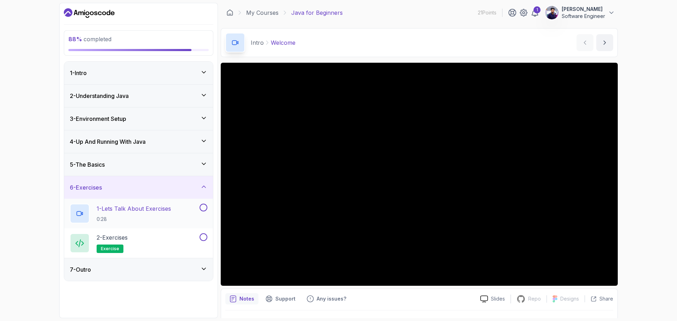
click at [201, 207] on button at bounding box center [204, 208] width 8 height 8
click at [188, 212] on div "1 - Lets Talk About Exercises 0:28" at bounding box center [134, 214] width 128 height 20
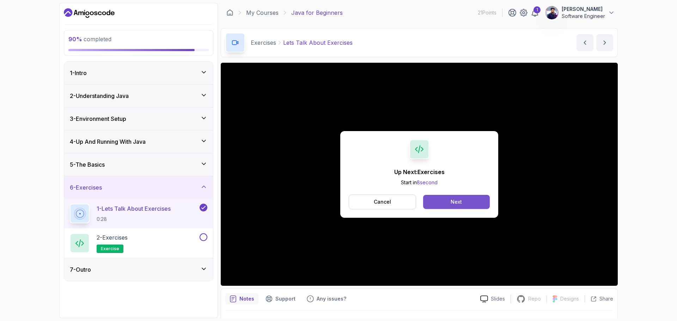
click at [453, 204] on div "Next" at bounding box center [455, 201] width 11 height 7
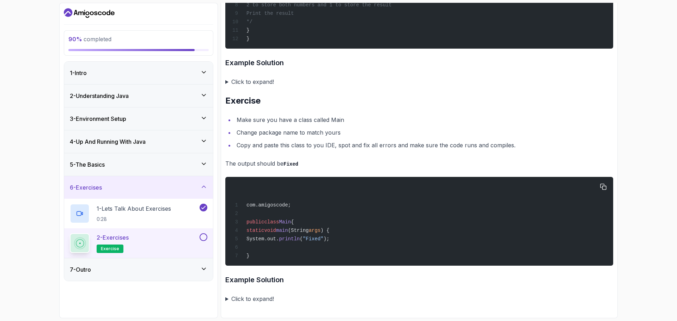
scroll to position [1422, 0]
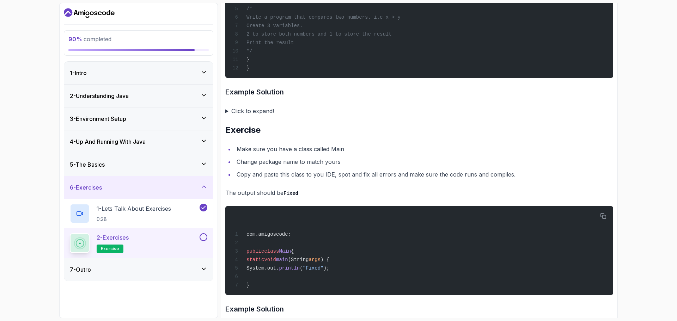
scroll to position [1245, 0]
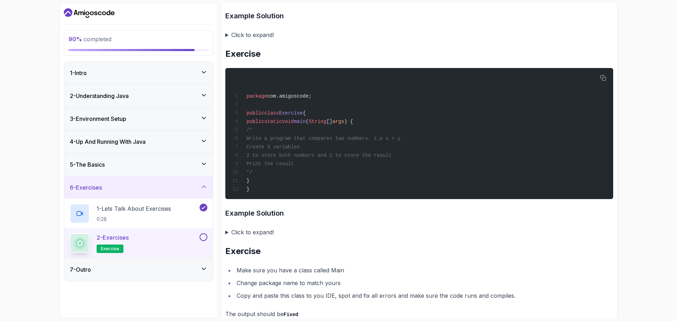
click at [229, 237] on summary "Click to expand!" at bounding box center [419, 232] width 388 height 10
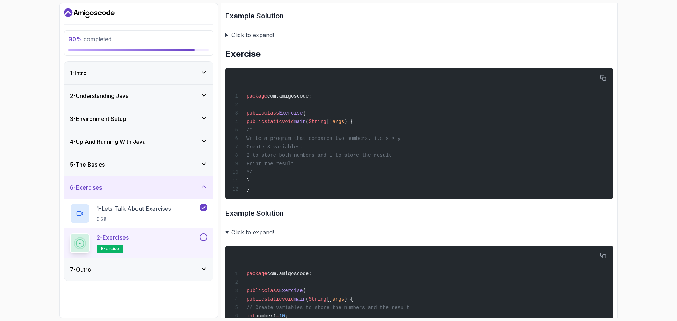
click at [251, 237] on summary "Click to expand!" at bounding box center [419, 232] width 388 height 10
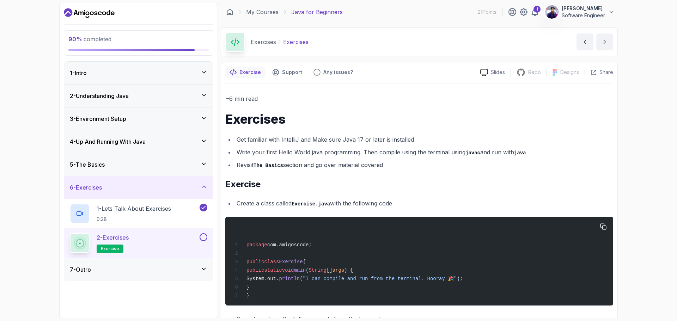
scroll to position [0, 0]
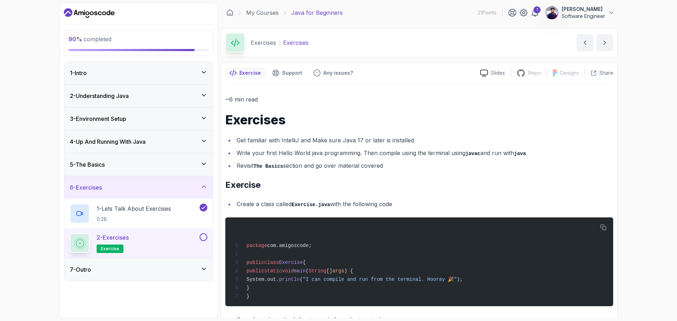
click at [200, 267] on div "7 - Outro" at bounding box center [138, 269] width 137 height 8
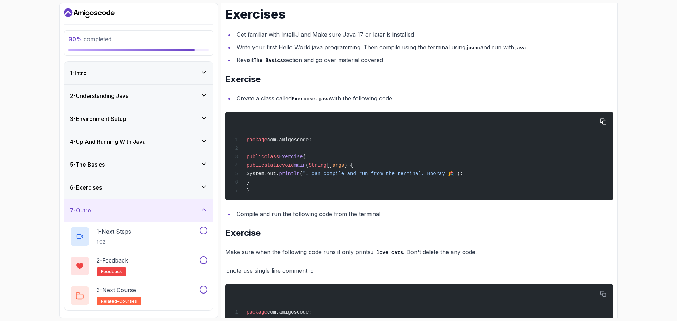
scroll to position [141, 0]
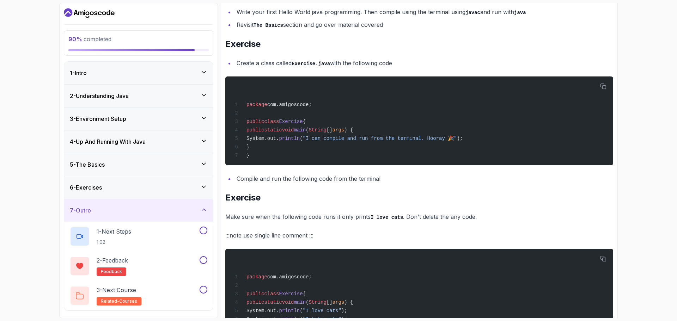
click at [262, 183] on li "Compile and run the following code from the terminal" at bounding box center [423, 179] width 379 height 10
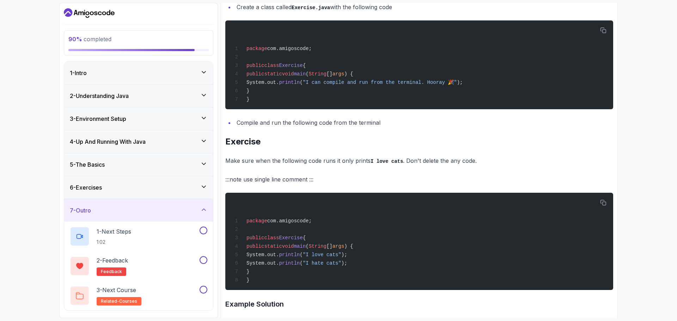
scroll to position [211, 0]
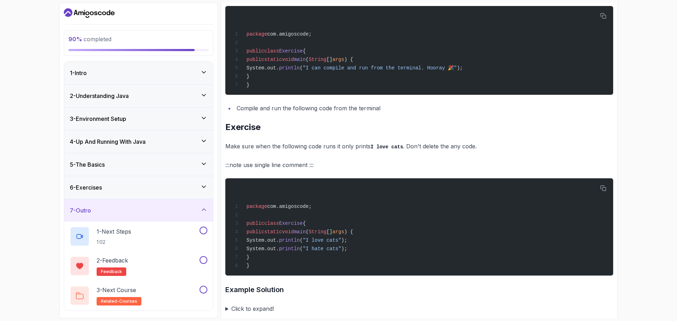
click at [264, 164] on p ":::note use single line comment :::" at bounding box center [419, 165] width 388 height 10
click at [261, 168] on p ":::note use single line comment :::" at bounding box center [419, 165] width 388 height 10
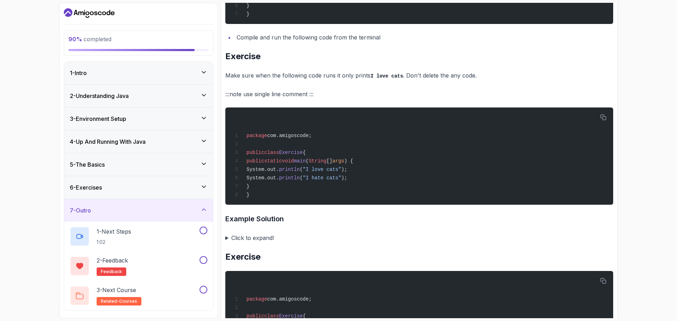
scroll to position [282, 0]
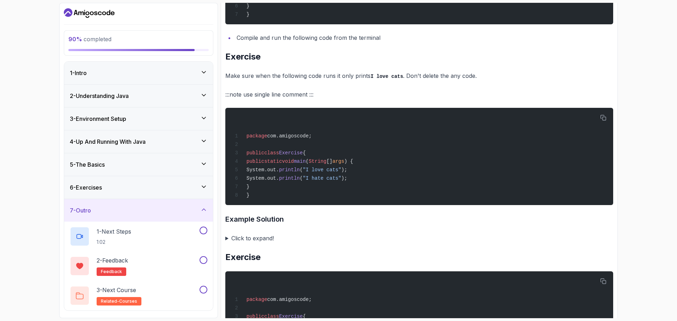
click at [226, 243] on summary "Click to expand!" at bounding box center [419, 238] width 388 height 10
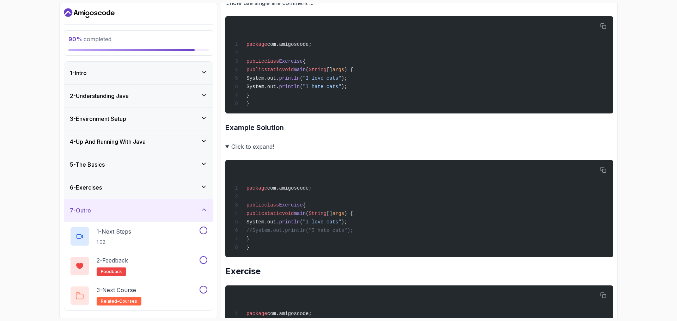
scroll to position [388, 0]
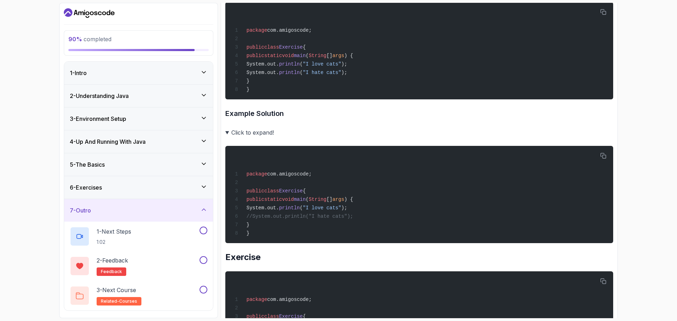
click at [227, 137] on summary "Click to expand!" at bounding box center [419, 133] width 388 height 10
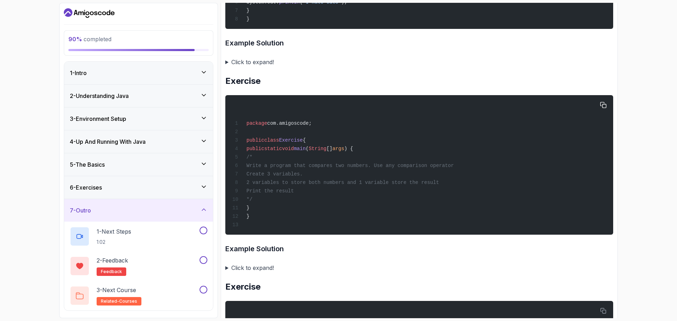
scroll to position [493, 0]
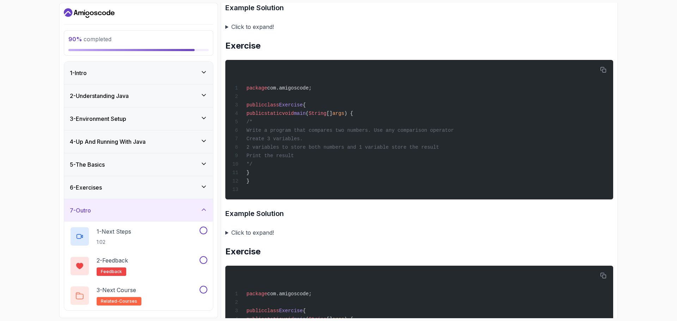
click at [226, 238] on summary "Click to expand!" at bounding box center [419, 233] width 388 height 10
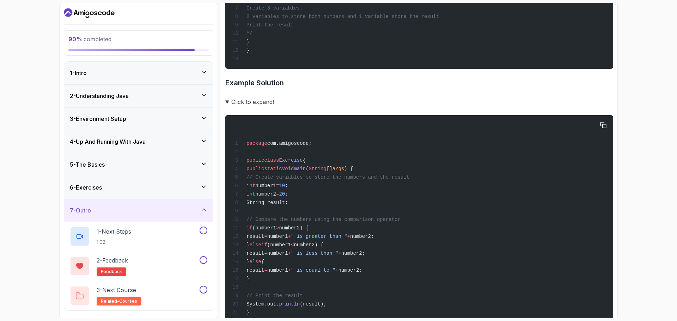
scroll to position [599, 0]
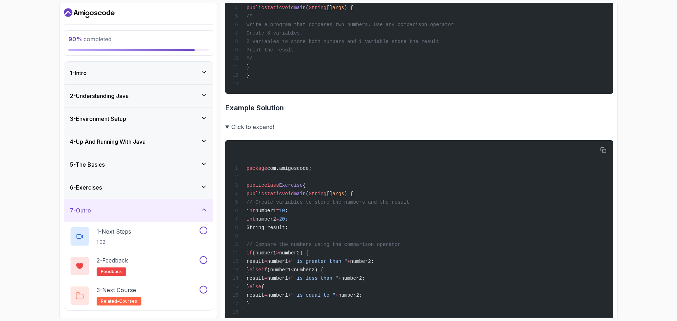
click at [227, 132] on summary "Click to expand!" at bounding box center [419, 127] width 388 height 10
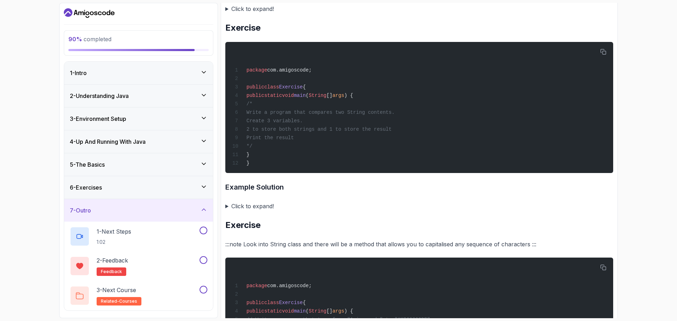
scroll to position [740, 0]
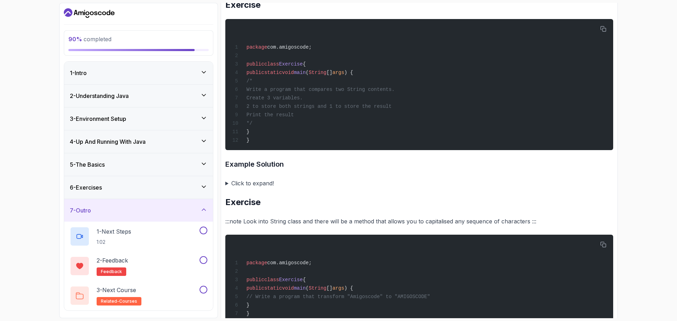
click at [226, 188] on summary "Click to expand!" at bounding box center [419, 183] width 388 height 10
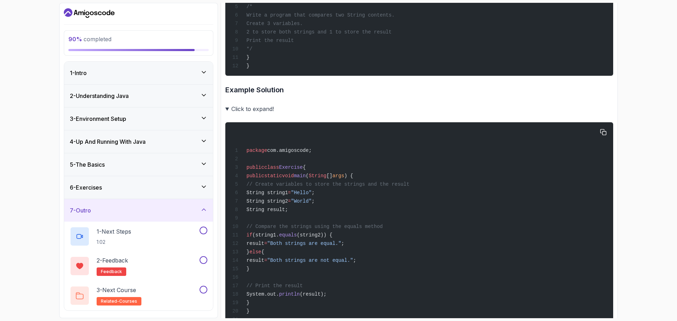
scroll to position [799, 0]
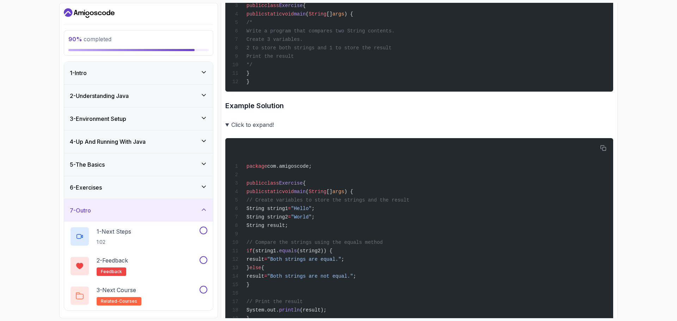
click at [227, 130] on summary "Click to expand!" at bounding box center [419, 125] width 388 height 10
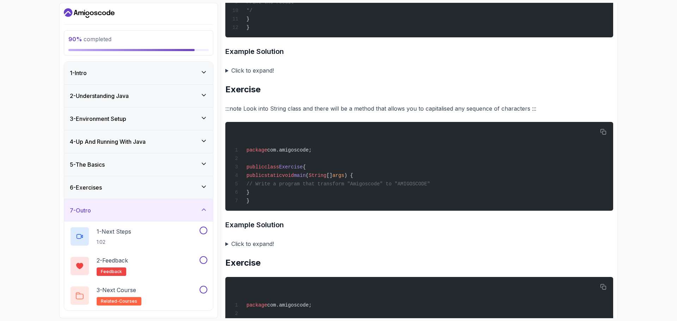
scroll to position [869, 0]
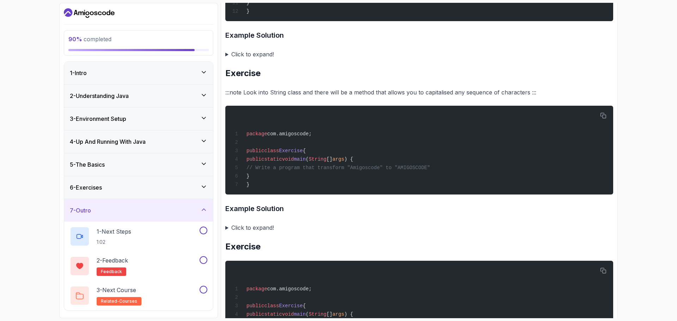
click at [228, 233] on summary "Click to expand!" at bounding box center [419, 228] width 388 height 10
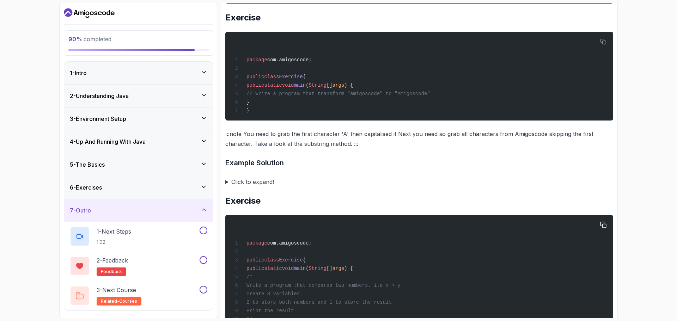
scroll to position [1257, 0]
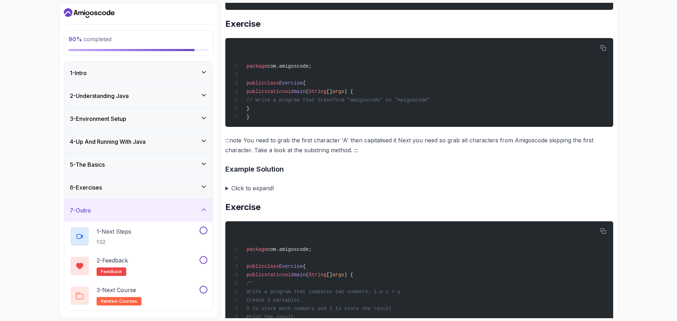
click at [226, 193] on summary "Click to expand!" at bounding box center [419, 188] width 388 height 10
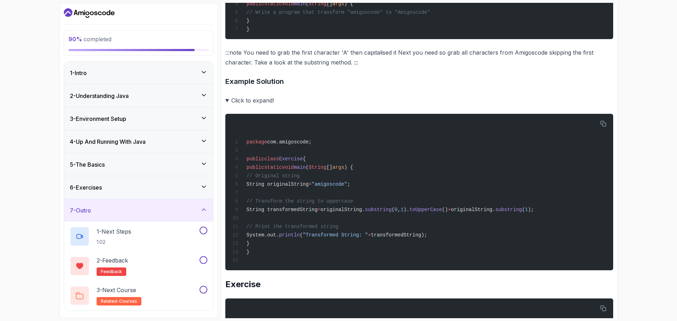
scroll to position [1363, 0]
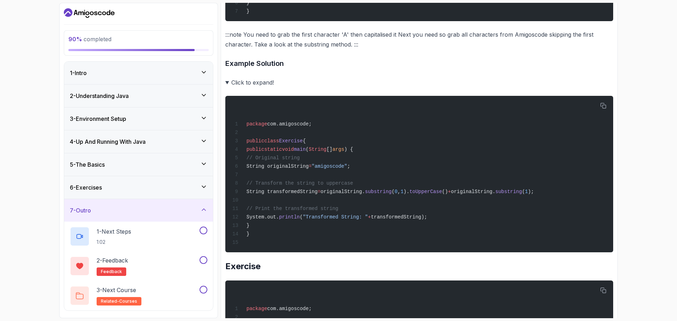
click at [227, 87] on summary "Click to expand!" at bounding box center [419, 83] width 388 height 10
